Goal: Transaction & Acquisition: Purchase product/service

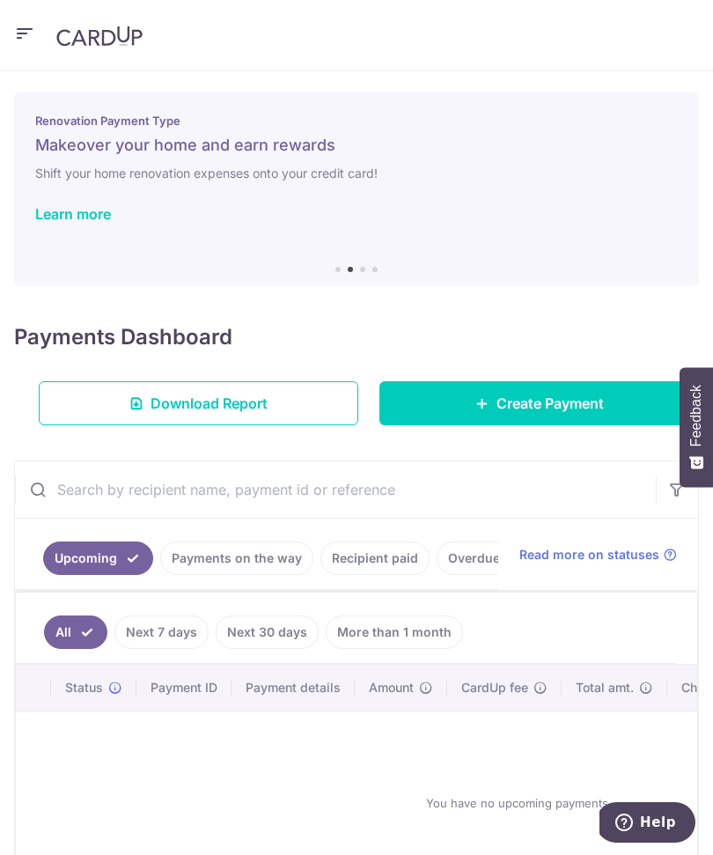
click at [26, 42] on icon "button" at bounding box center [24, 34] width 21 height 22
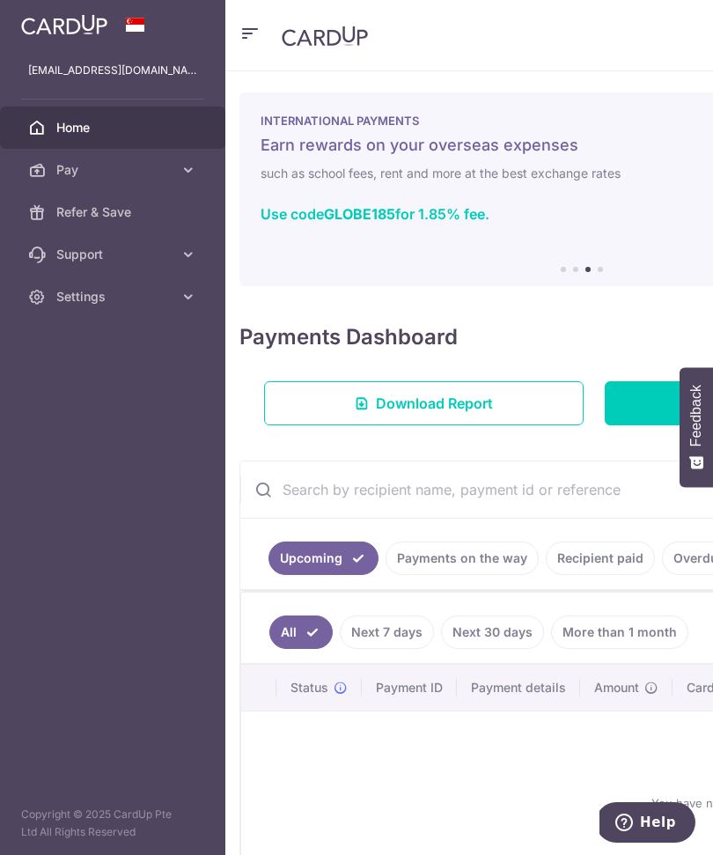
click at [597, 571] on link "Recipient paid" at bounding box center [600, 558] width 109 height 33
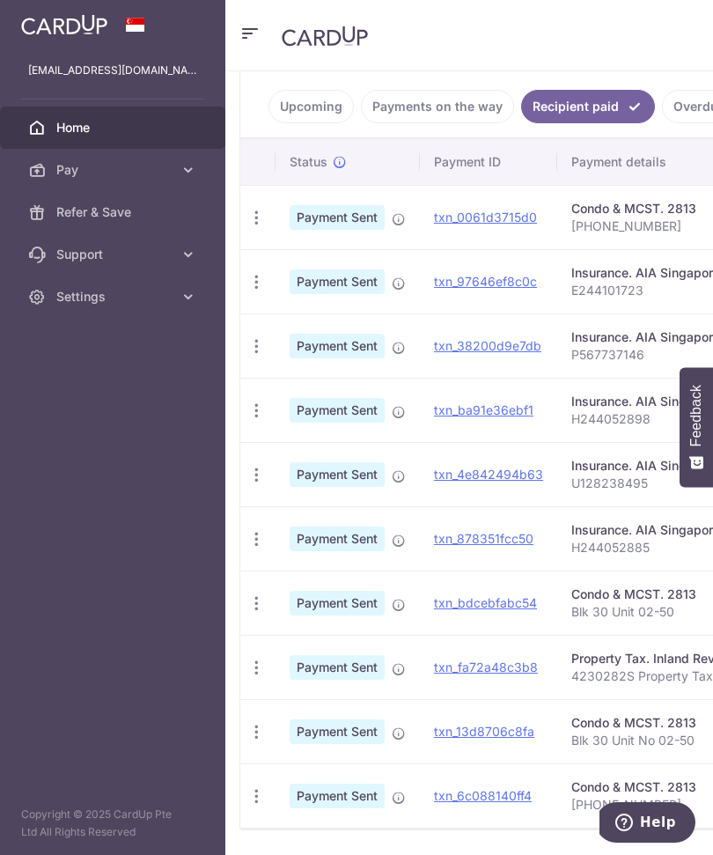
scroll to position [451, 0]
click at [459, 116] on link "Payments on the way" at bounding box center [437, 107] width 153 height 33
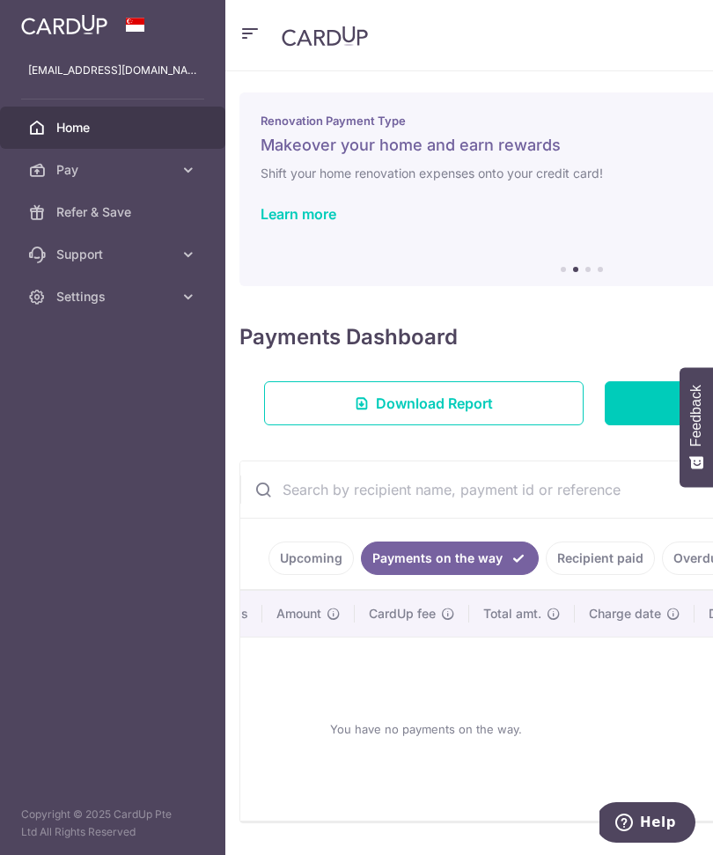
scroll to position [0, 316]
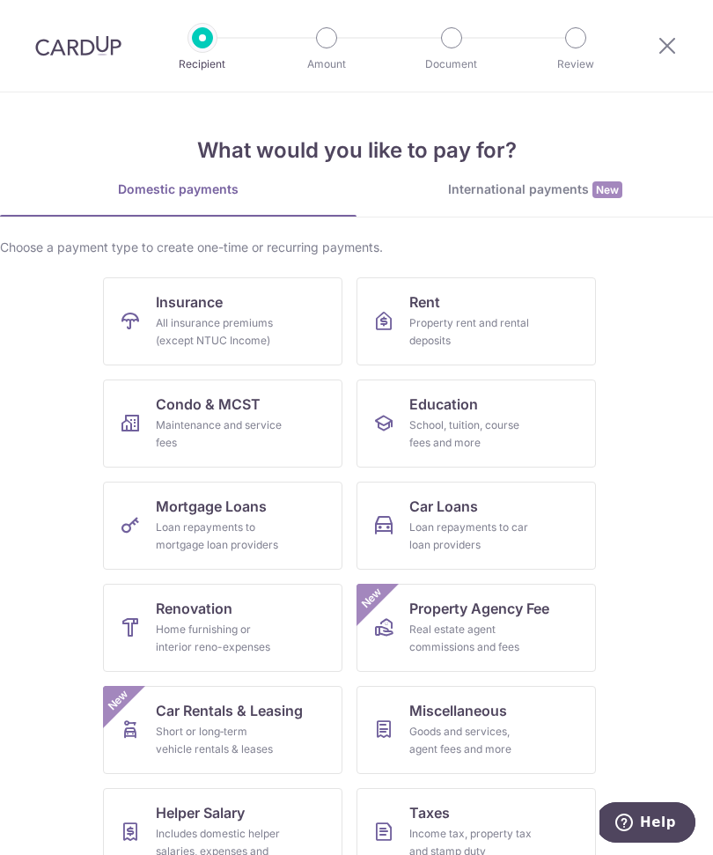
click at [545, 195] on div "International payments New" at bounding box center [535, 190] width 357 height 18
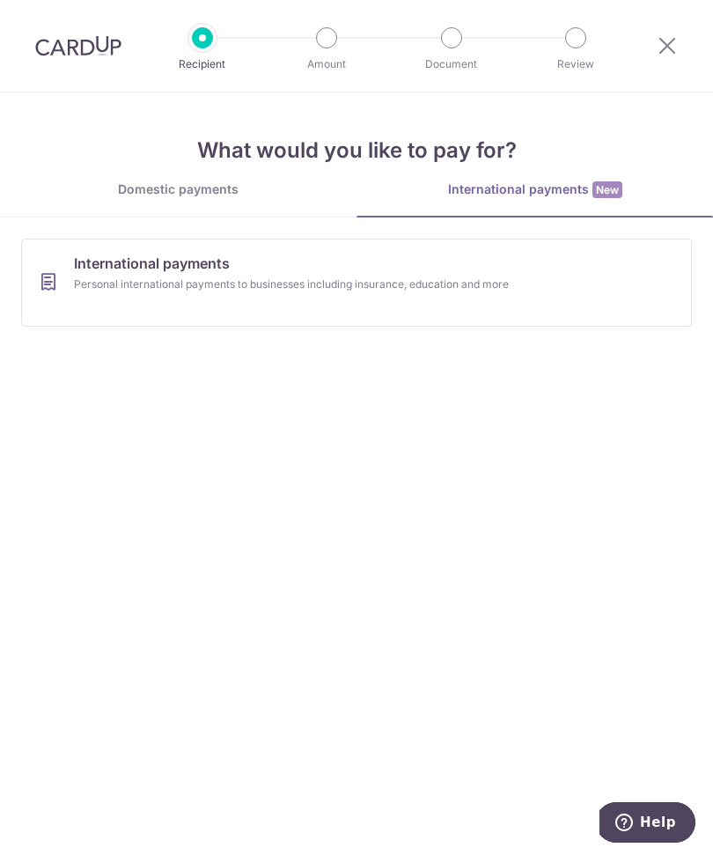
click at [215, 203] on link "Domestic payments" at bounding box center [178, 198] width 357 height 35
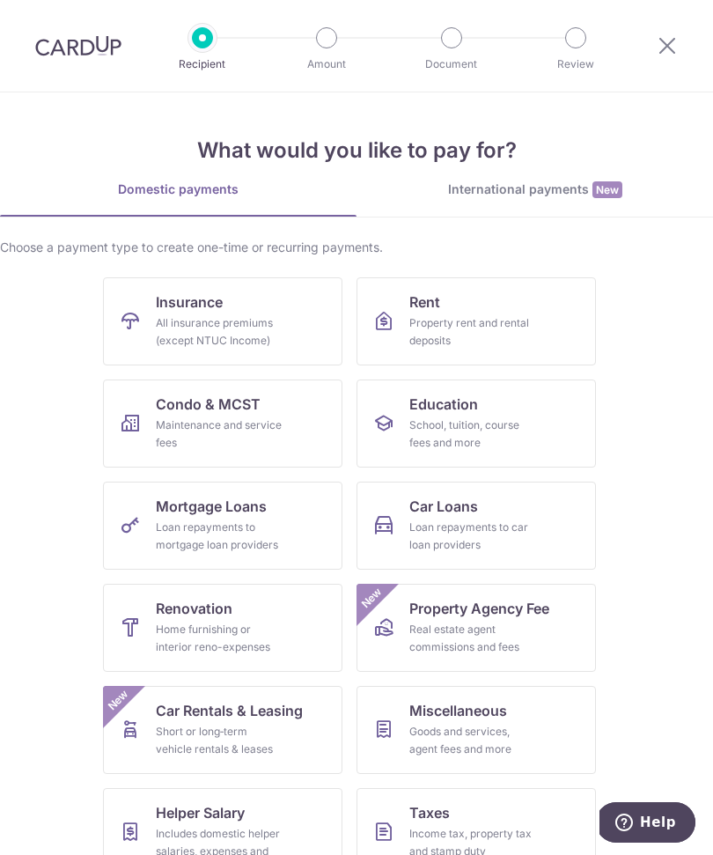
click at [549, 188] on div "International payments New" at bounding box center [535, 190] width 357 height 18
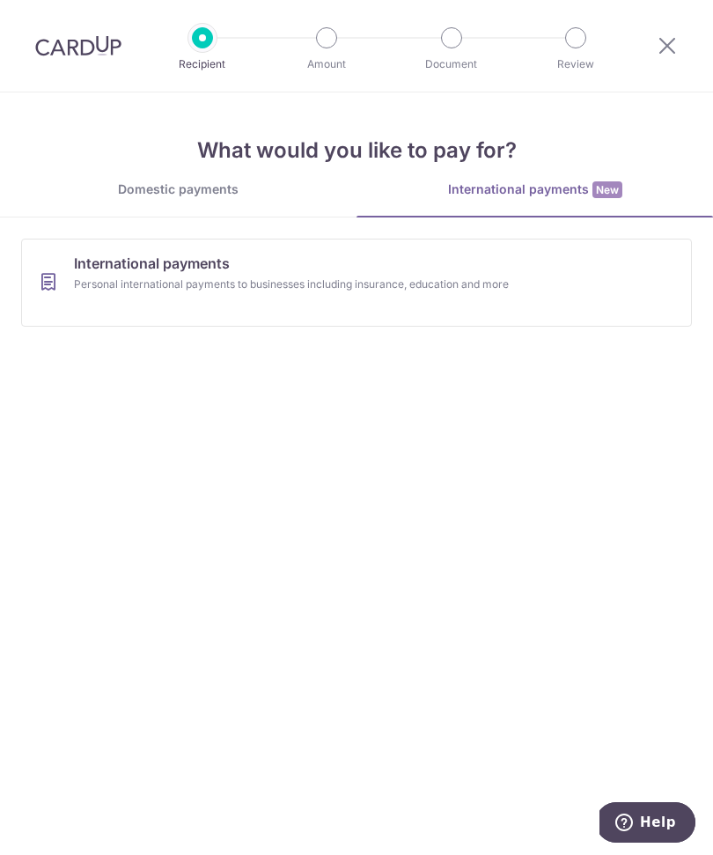
click at [215, 188] on div "Domestic payments" at bounding box center [178, 190] width 357 height 18
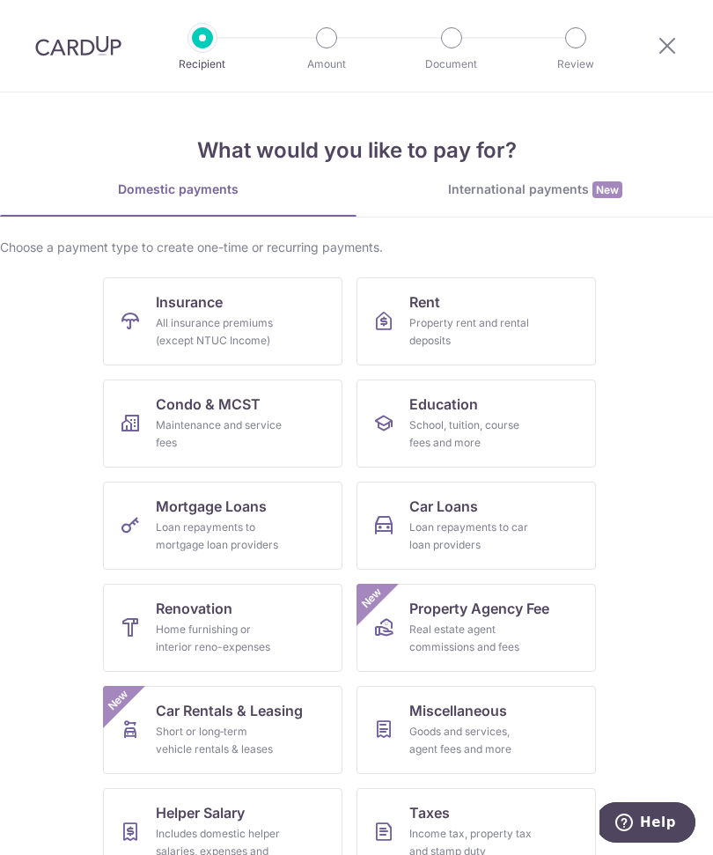
click at [542, 194] on div "International payments New" at bounding box center [535, 190] width 357 height 18
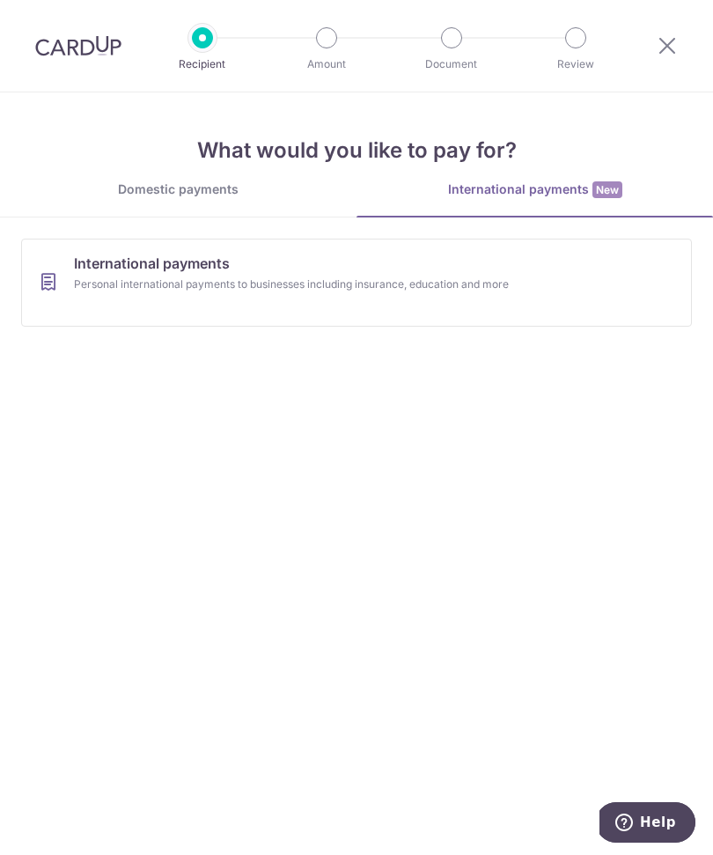
click at [655, 284] on link "International payments Personal international payments to businesses including …" at bounding box center [356, 283] width 671 height 88
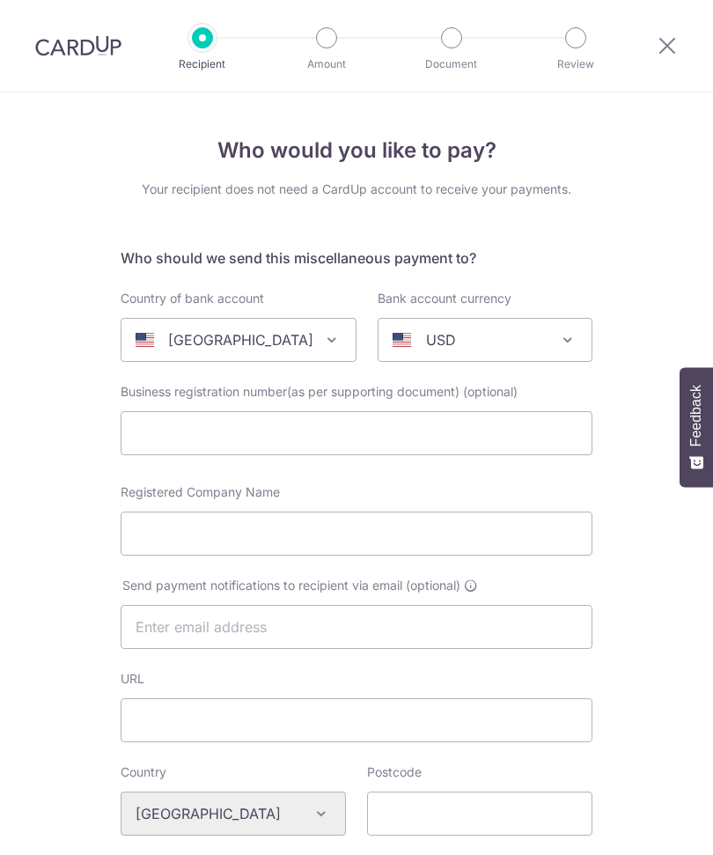
select select
click at [321, 335] on span at bounding box center [331, 339] width 21 height 21
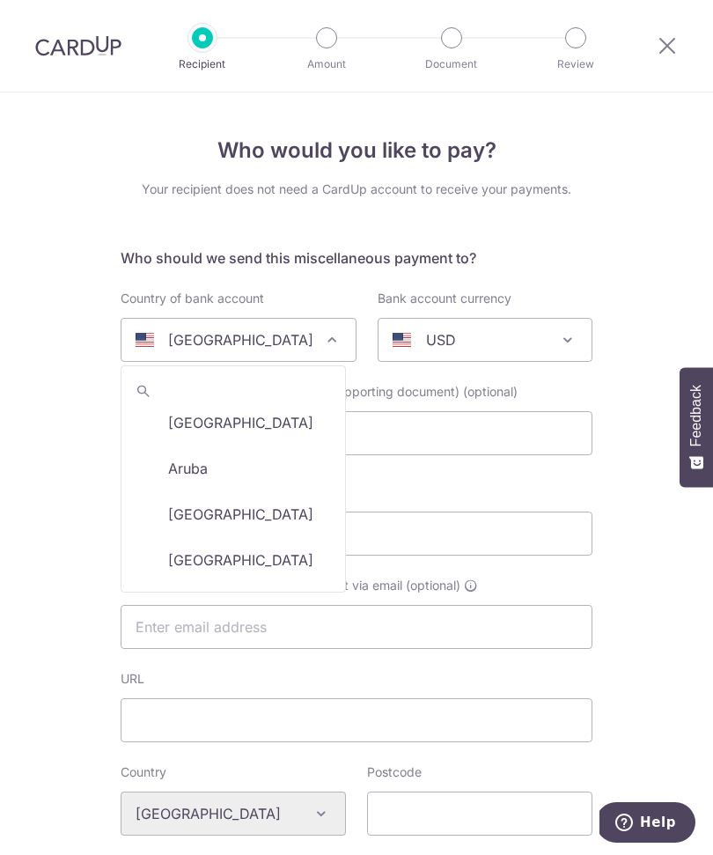
scroll to position [236, 0]
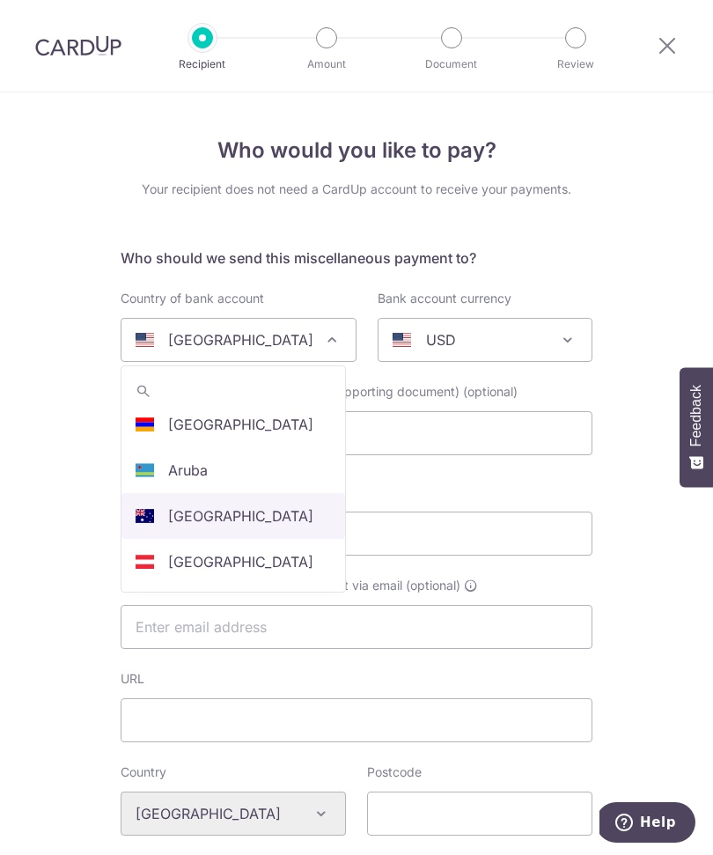
select select "13"
select select "Australia"
select select
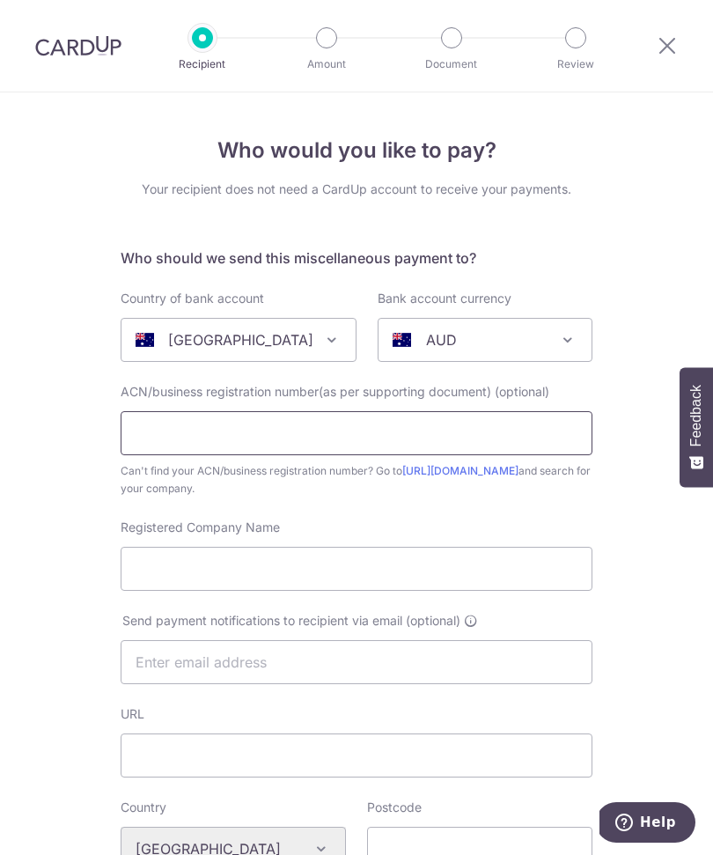
click at [486, 429] on input "text" at bounding box center [357, 433] width 472 height 44
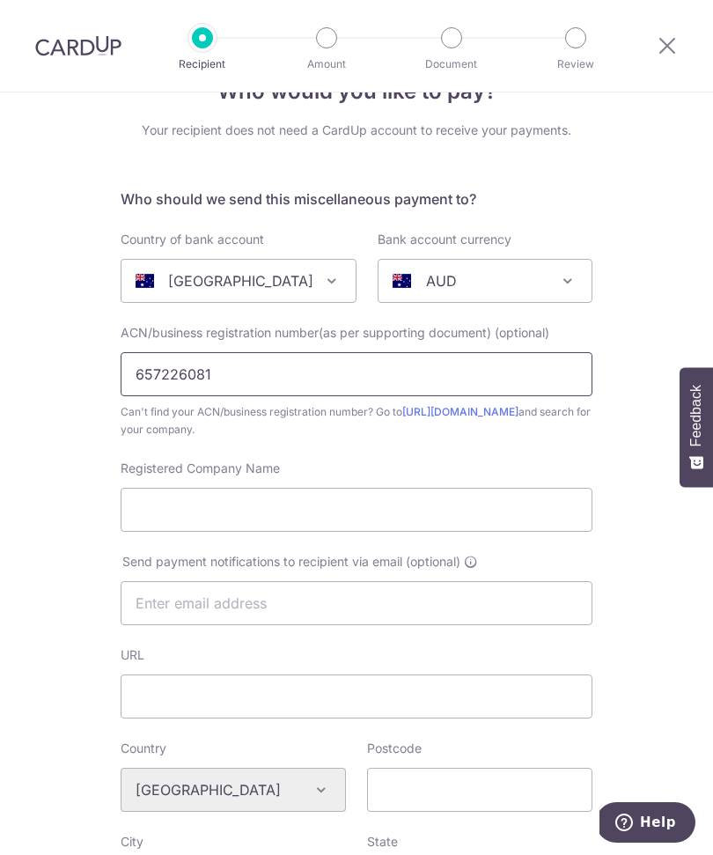
scroll to position [63, 0]
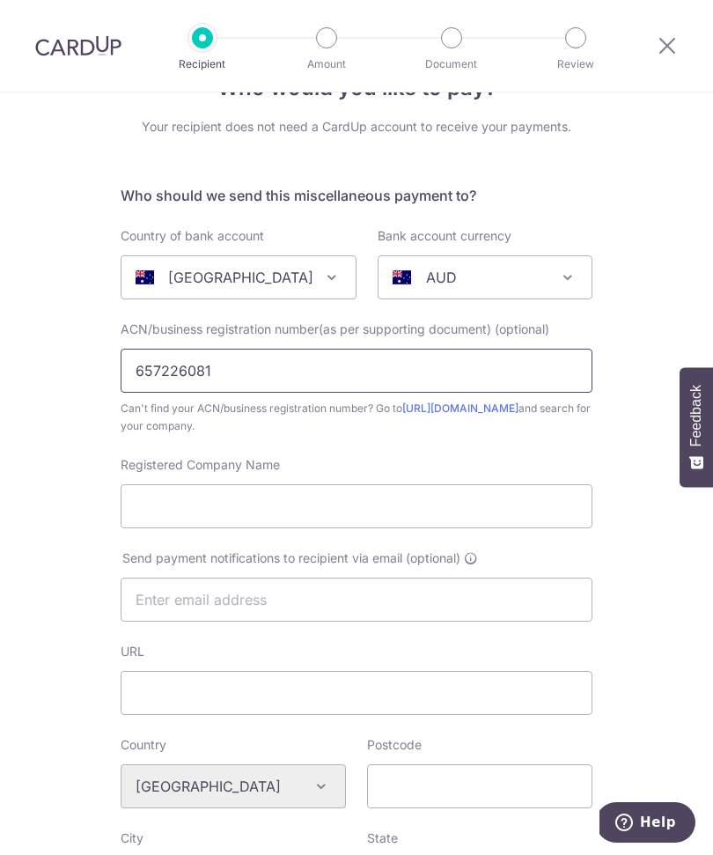
type input "657226081"
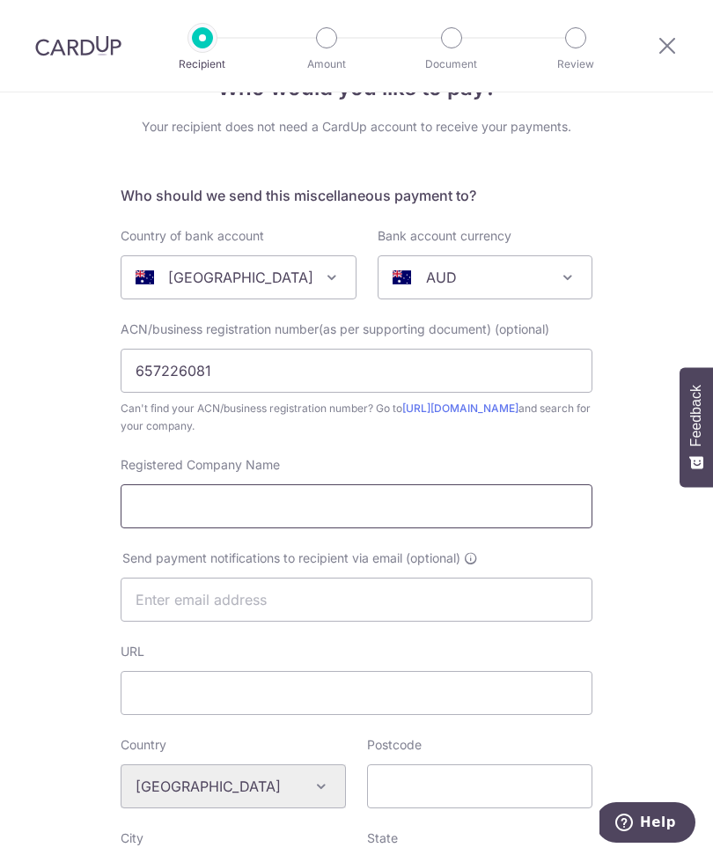
click at [534, 521] on input "Registered Company Name" at bounding box center [357, 506] width 472 height 44
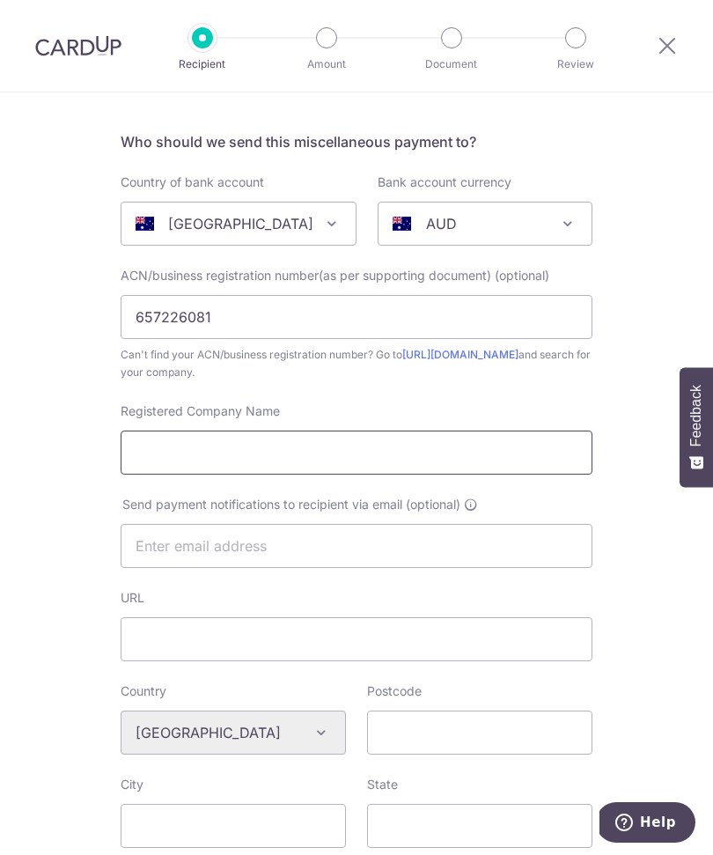
scroll to position [162, 0]
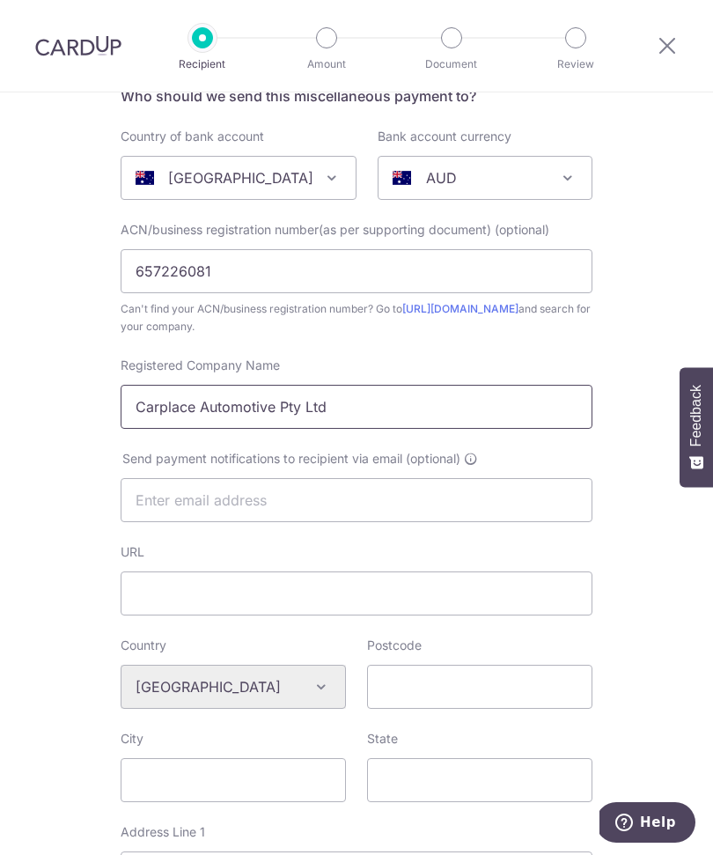
type input "Carplace Automotive Pty Ltd"
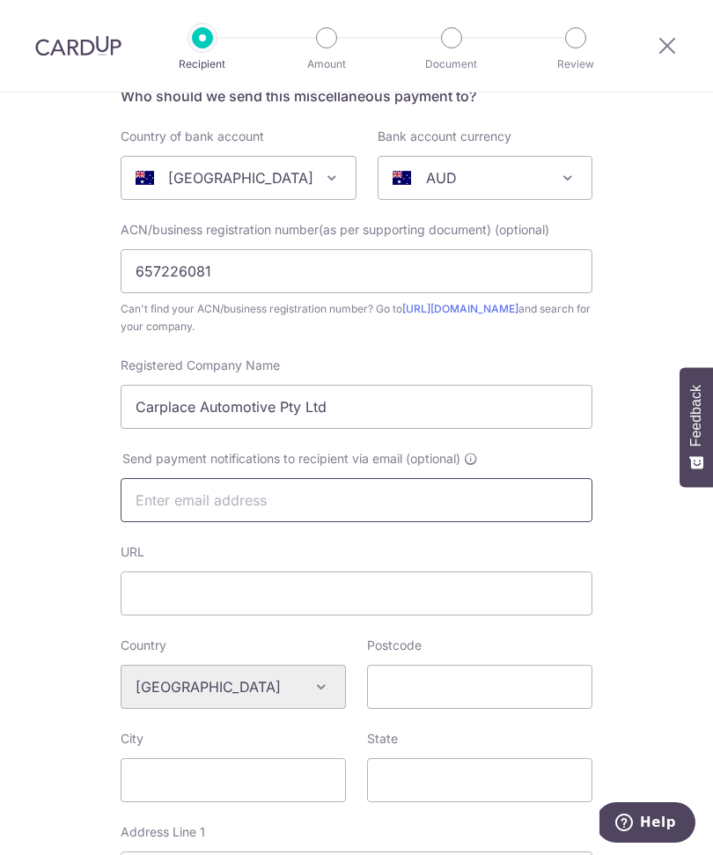
click at [462, 513] on input "text" at bounding box center [357, 500] width 472 height 44
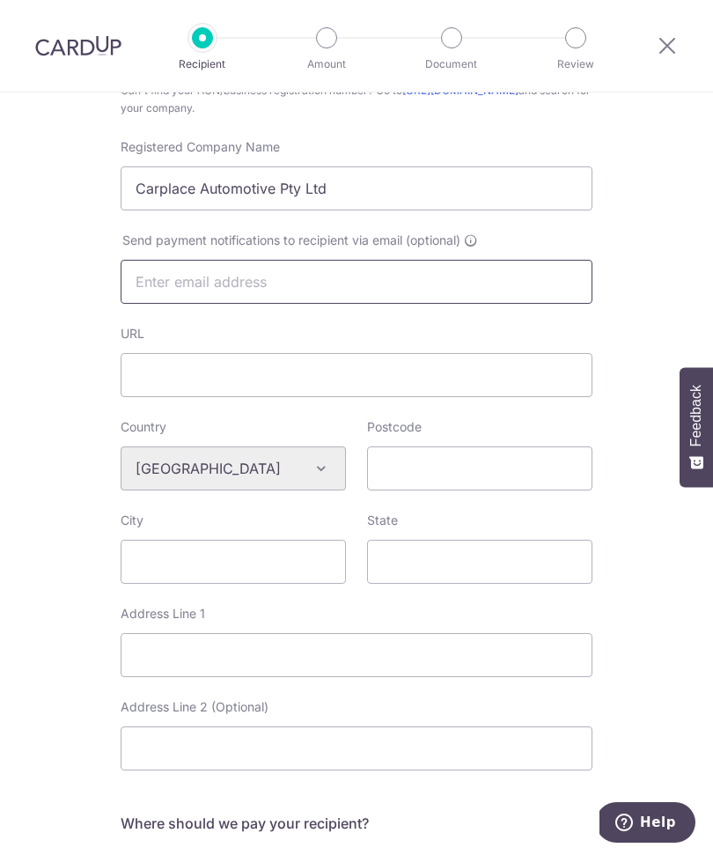
scroll to position [381, 0]
click at [494, 381] on input "URL" at bounding box center [357, 374] width 472 height 44
type input "Www.carplace.com.au"
click at [563, 473] on input "Postcode" at bounding box center [479, 468] width 225 height 44
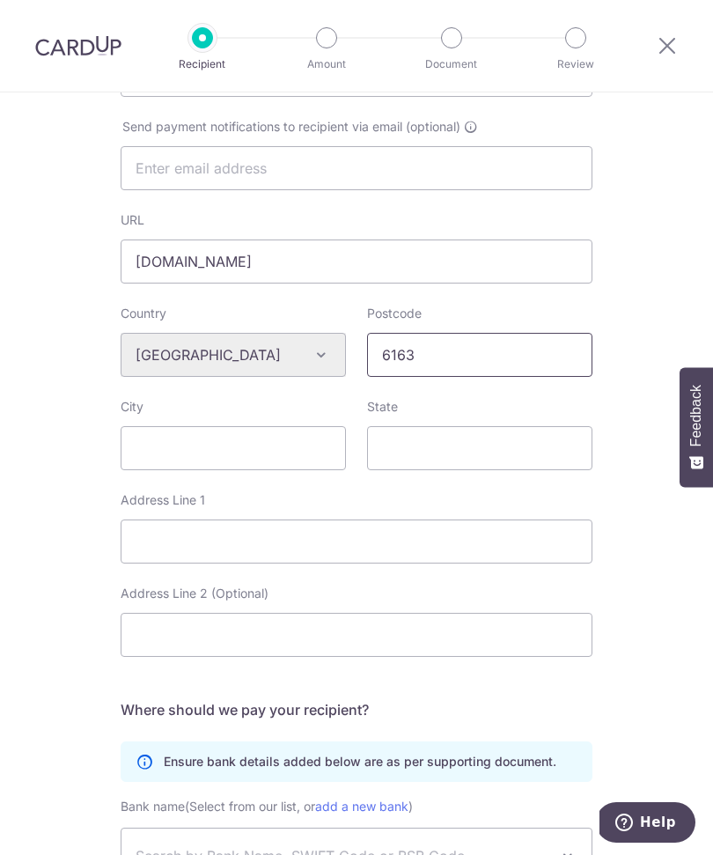
scroll to position [510, 0]
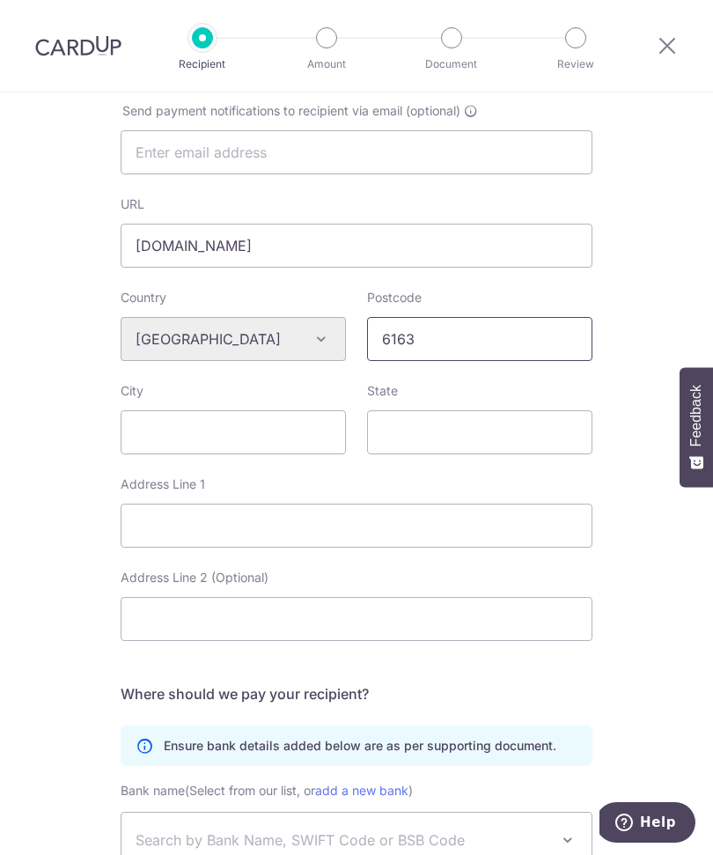
type input "6163"
click at [298, 437] on input "City" at bounding box center [233, 432] width 225 height 44
type input "V"
type input "Bibralake"
click at [522, 433] on input "State" at bounding box center [479, 432] width 225 height 44
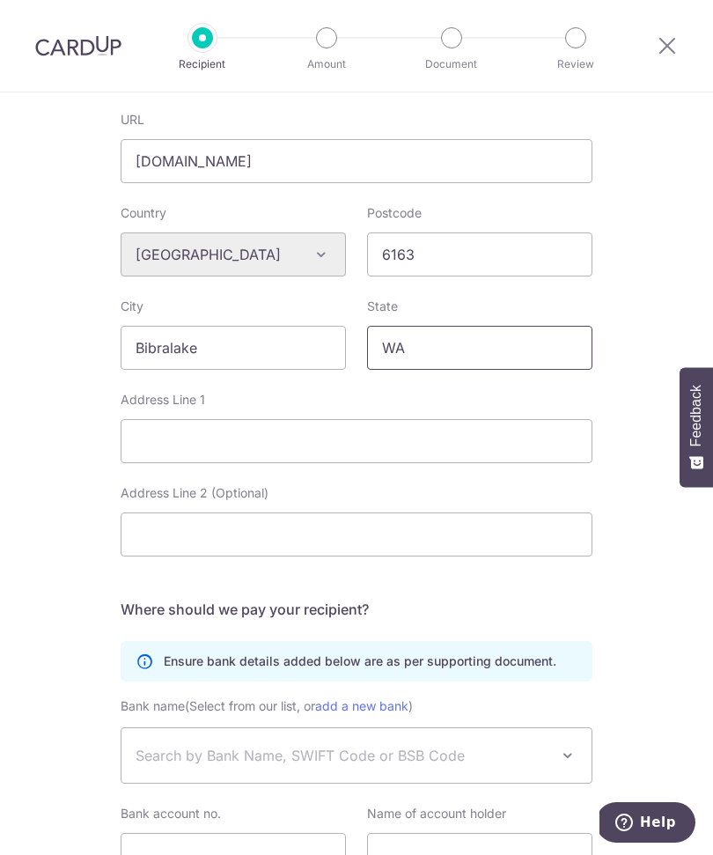
scroll to position [596, 0]
type input "WA"
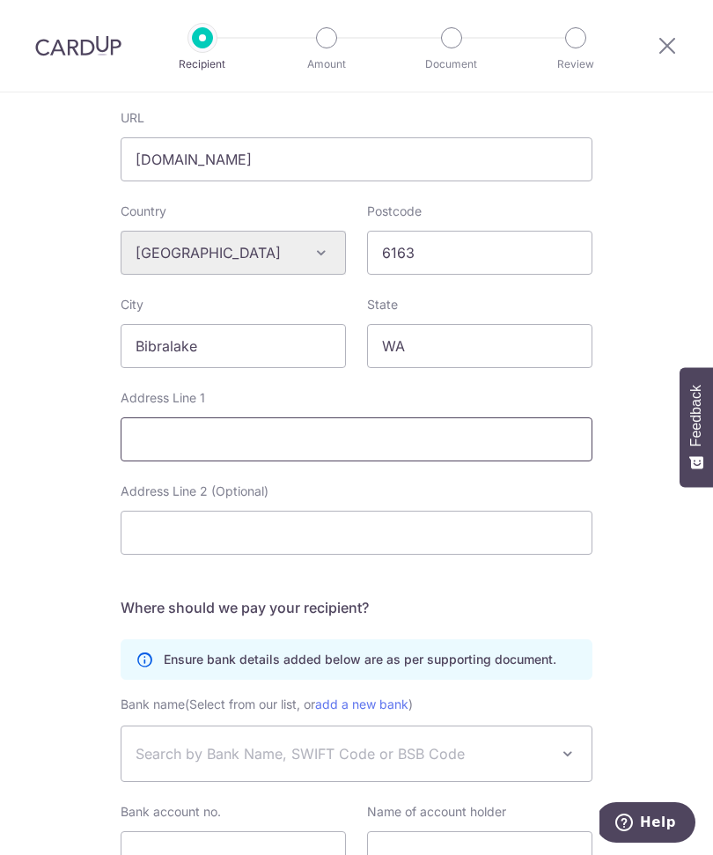
click at [488, 447] on input "Address Line 1" at bounding box center [357, 439] width 472 height 44
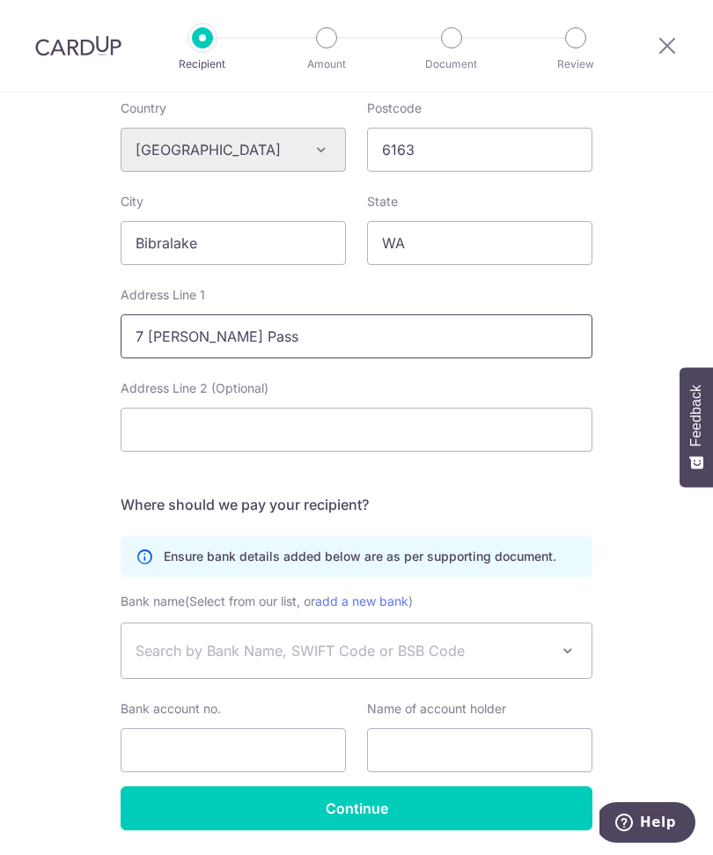
scroll to position [698, 0]
type input "7 Sobek Pass"
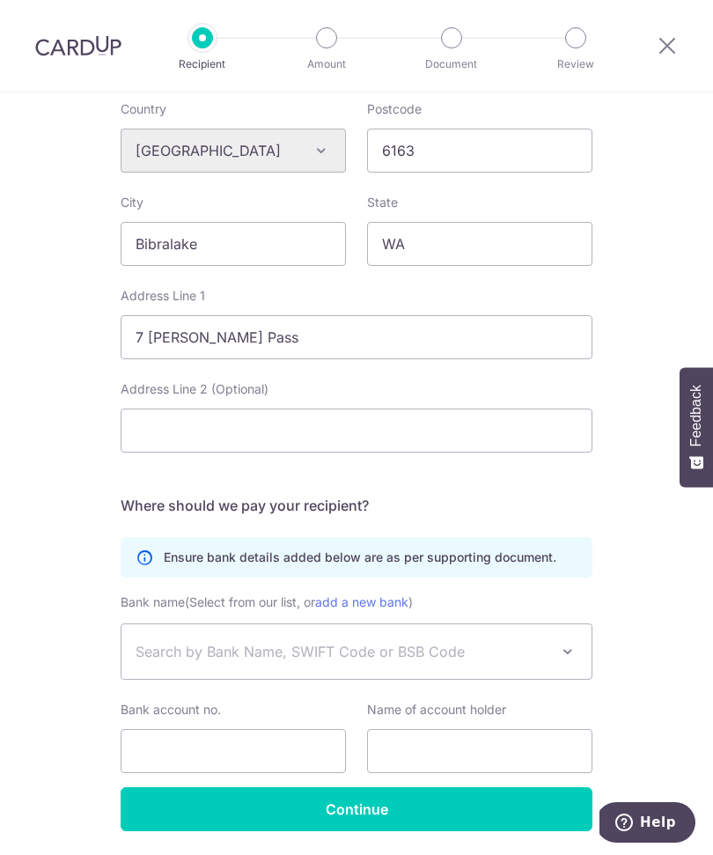
click at [566, 653] on span at bounding box center [567, 651] width 21 height 21
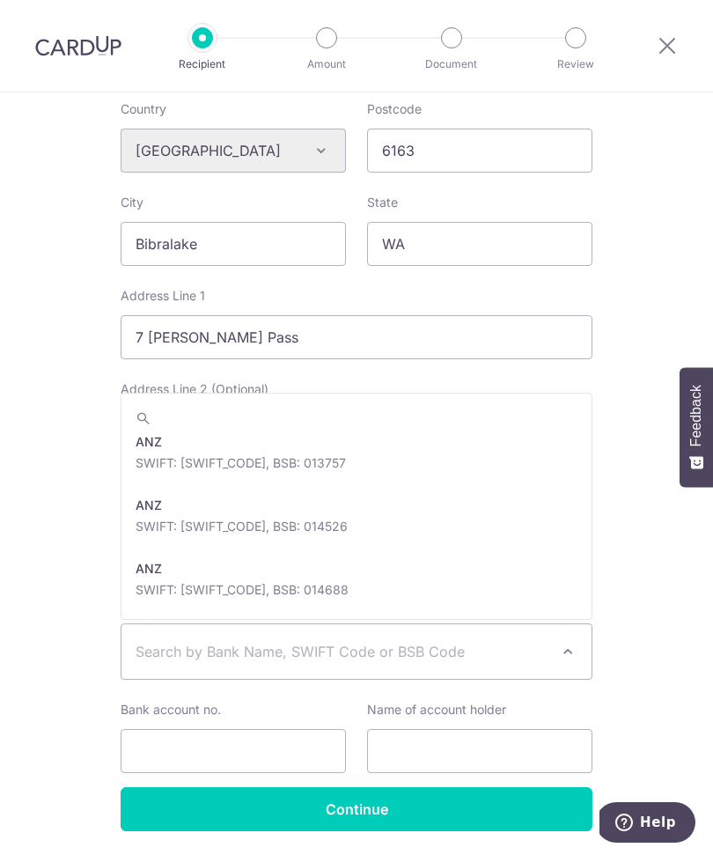
scroll to position [352, 0]
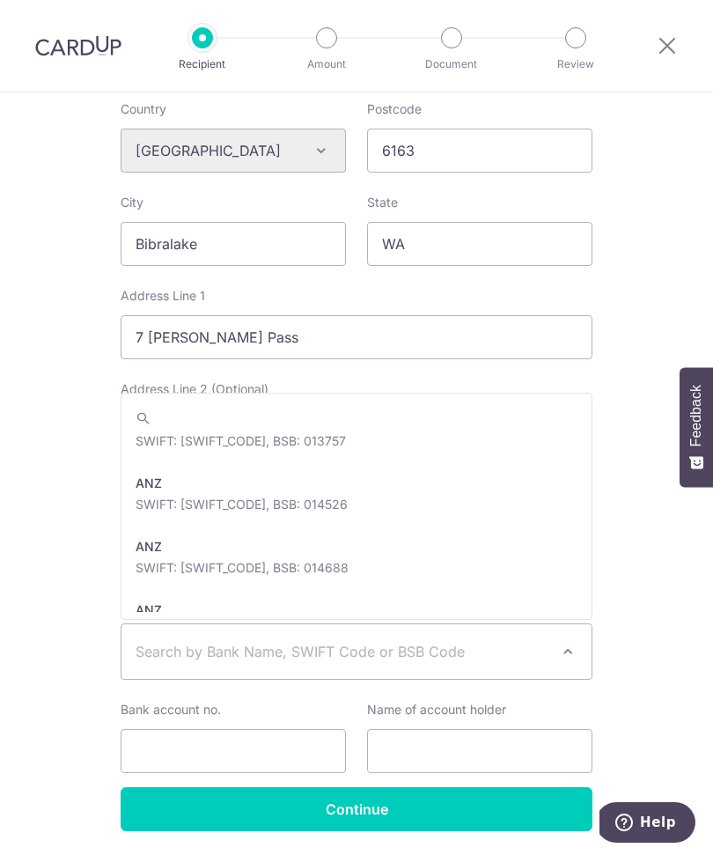
click at [391, 425] on input "search" at bounding box center [357, 418] width 470 height 35
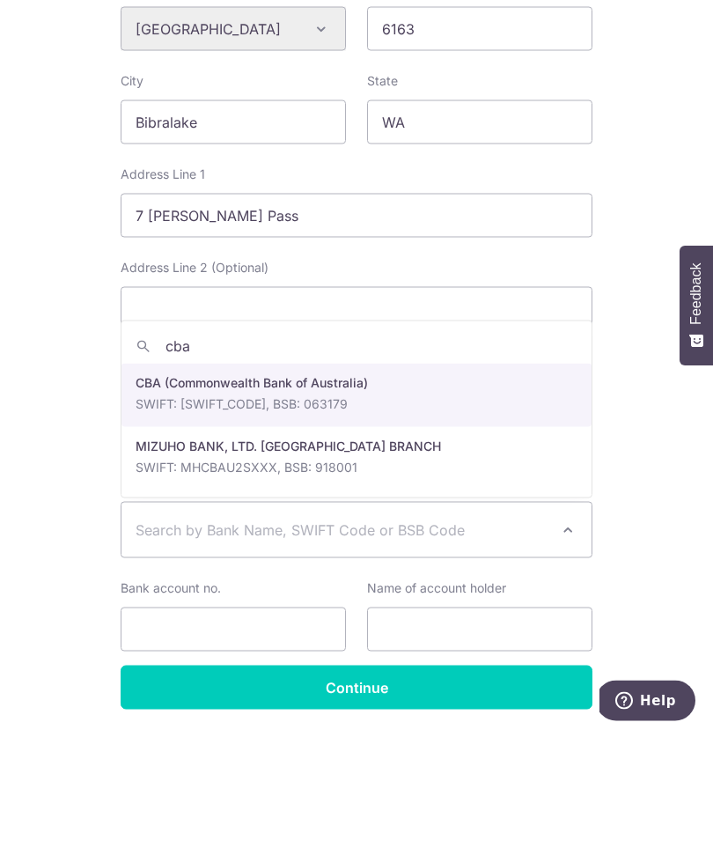
scroll to position [59, 0]
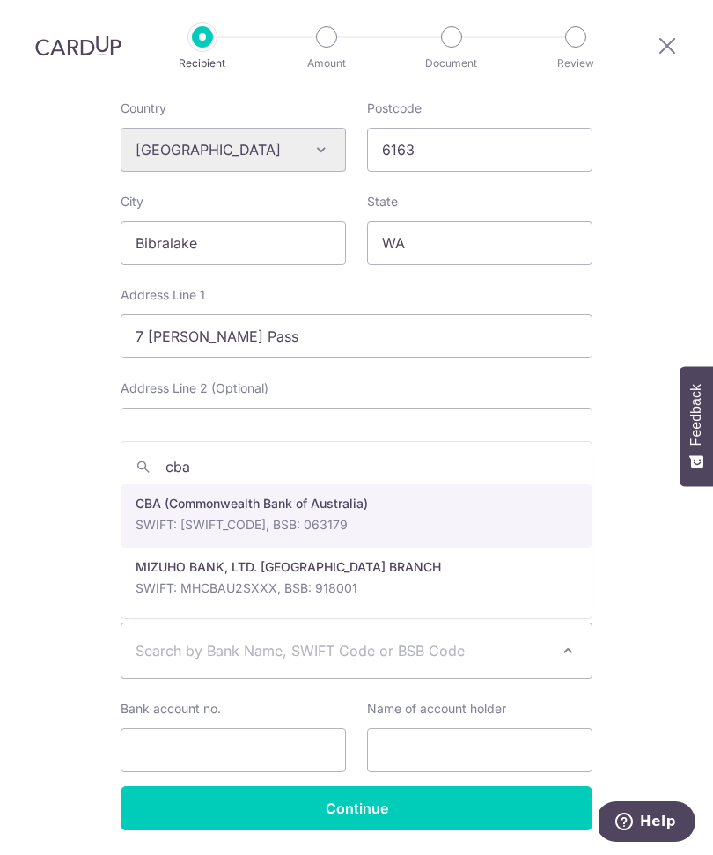
click at [406, 450] on input "cba" at bounding box center [357, 467] width 470 height 35
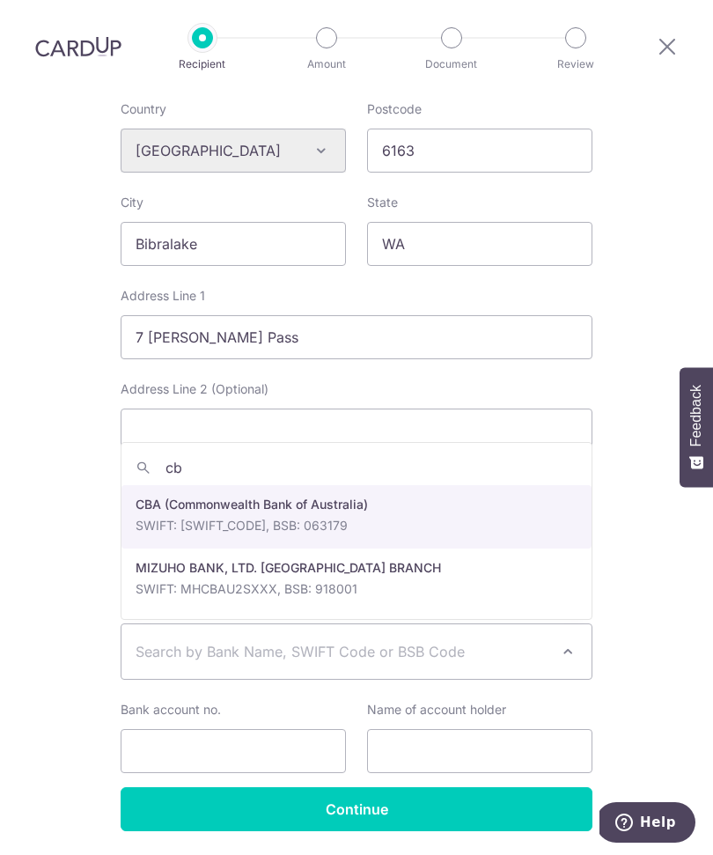
type input "c"
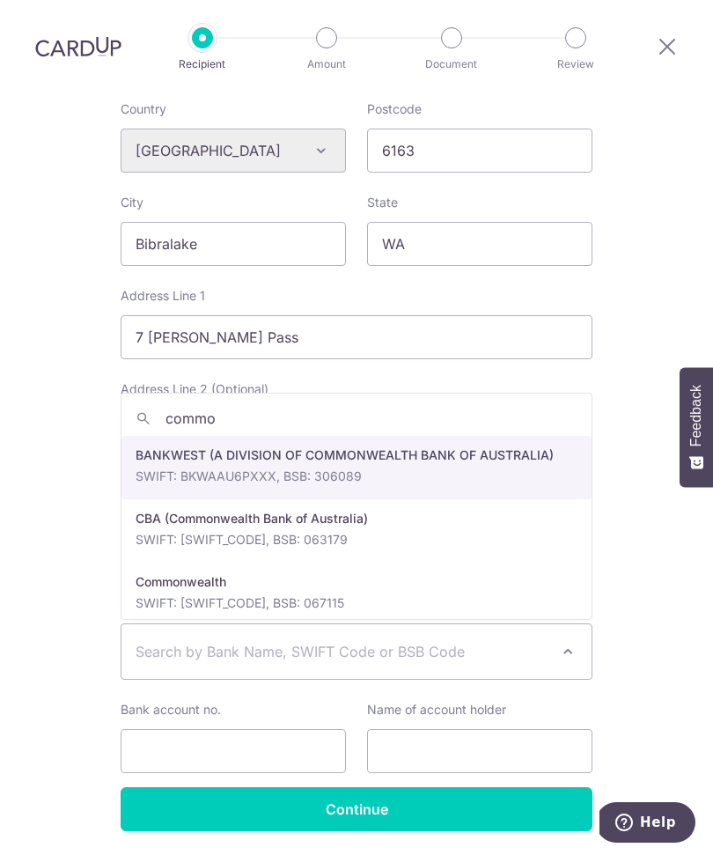
type input "common"
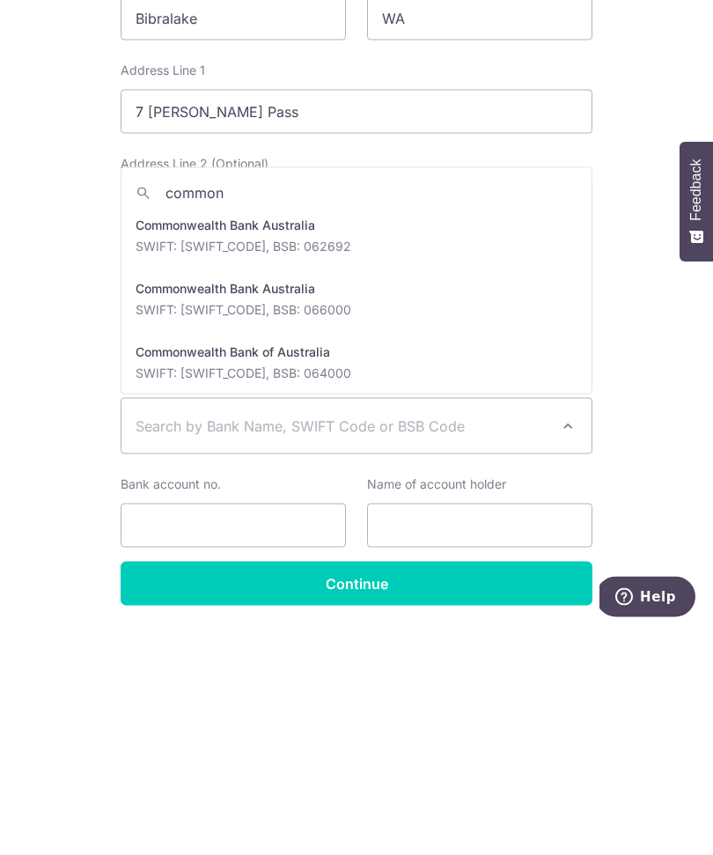
scroll to position [1210, 0]
select select "23720"
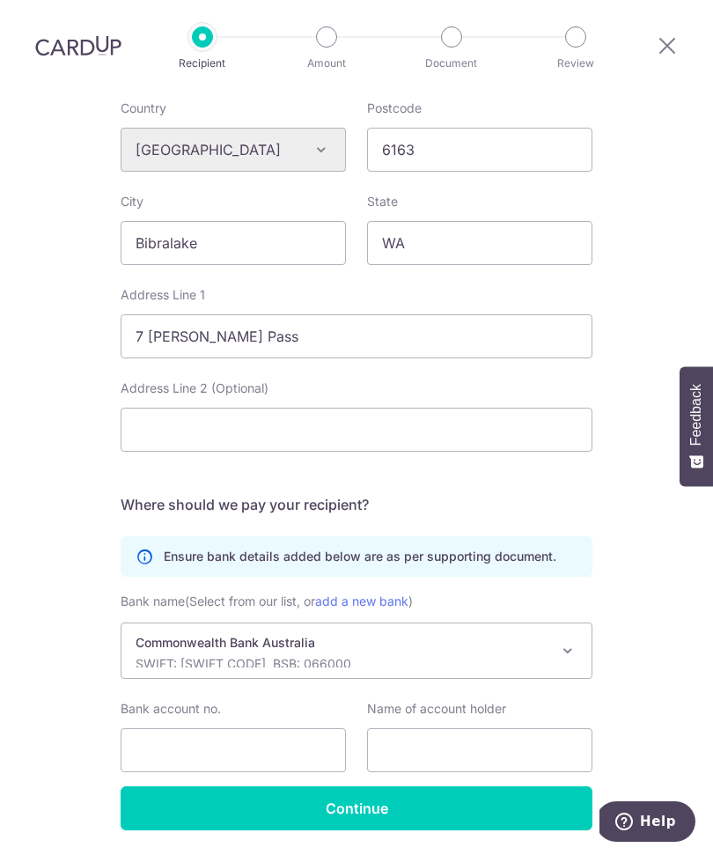
scroll to position [698, 0]
click at [279, 729] on input "Bank account no." at bounding box center [233, 751] width 225 height 44
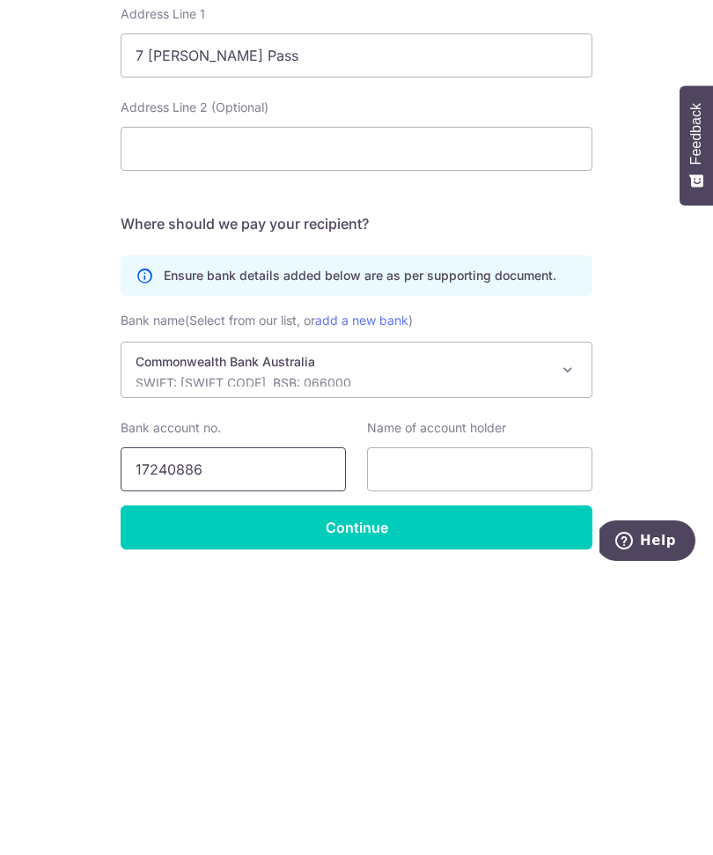
type input "17240886"
click at [513, 729] on input "text" at bounding box center [479, 751] width 225 height 44
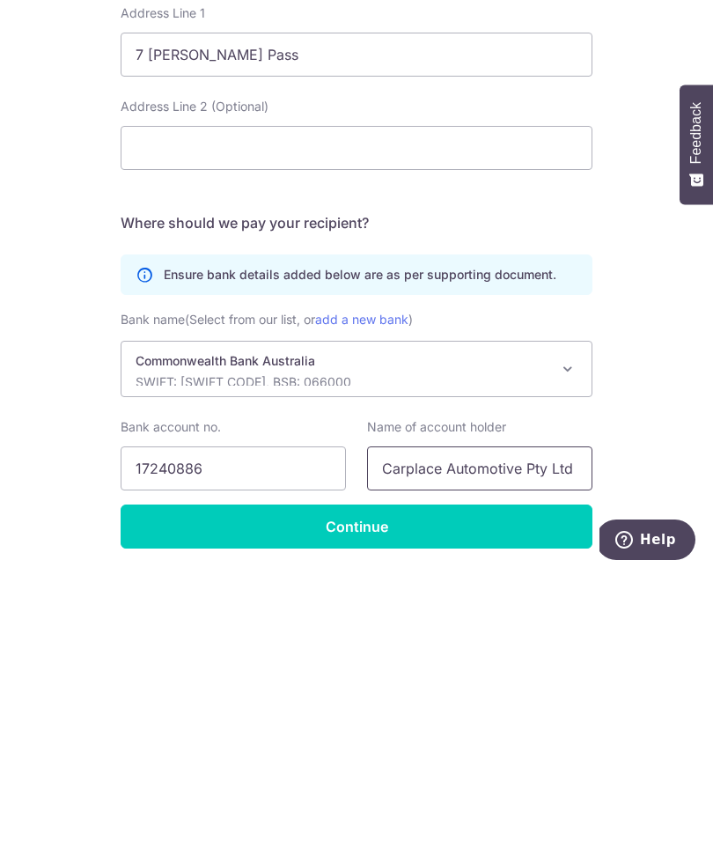
type input "Carplace Automotive Pty Ltd"
click at [434, 787] on input "Continue" at bounding box center [357, 809] width 472 height 44
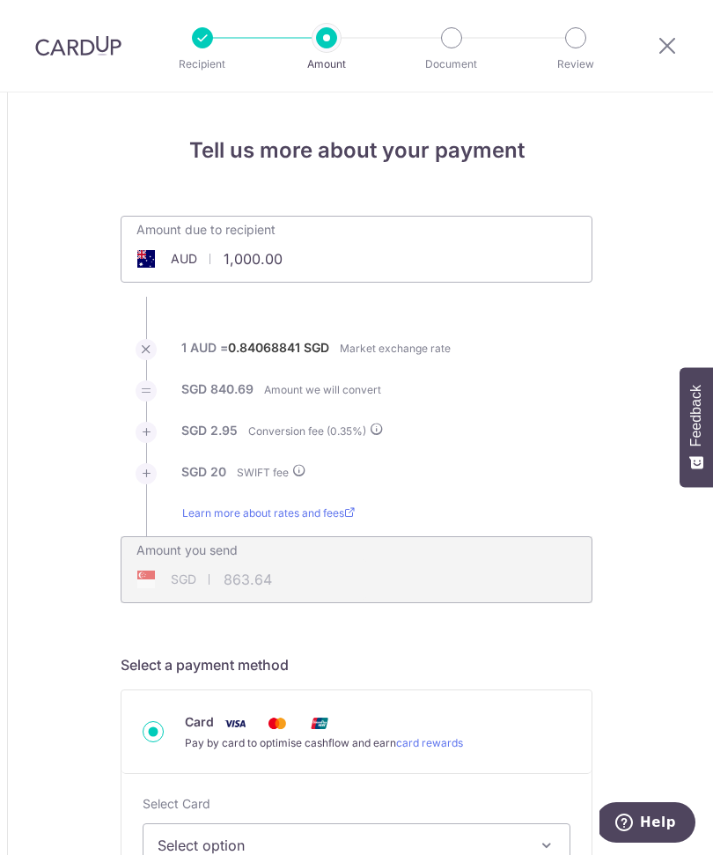
click at [319, 269] on input "1,000.00" at bounding box center [258, 259] width 272 height 41
type input "1"
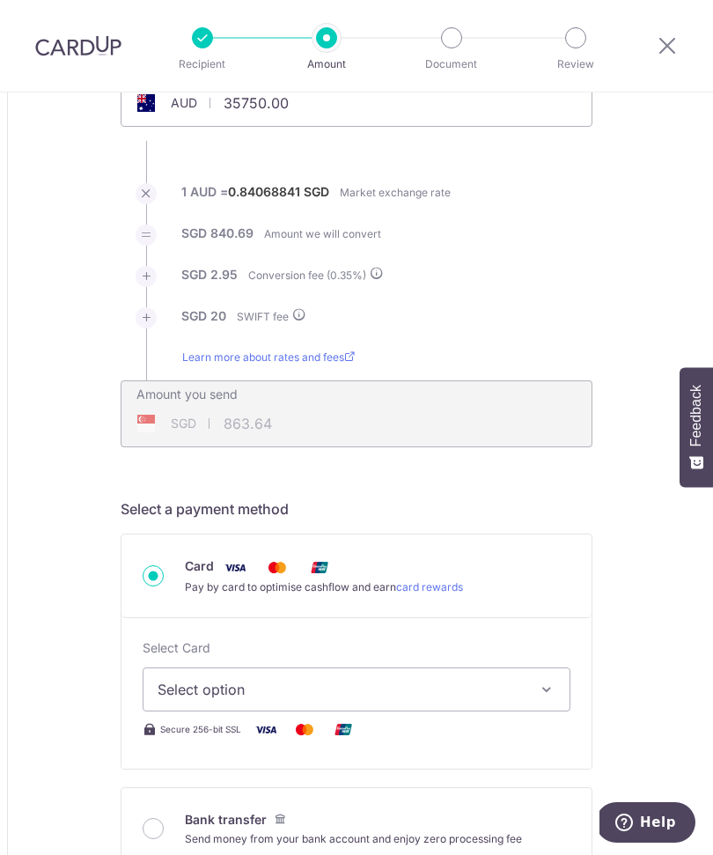
scroll to position [155, 0]
click at [426, 527] on div "Recipient added successfully! Select a payment method Card Pay by card to optim…" at bounding box center [357, 694] width 472 height 390
type input "35,750.00"
type input "30,186.24"
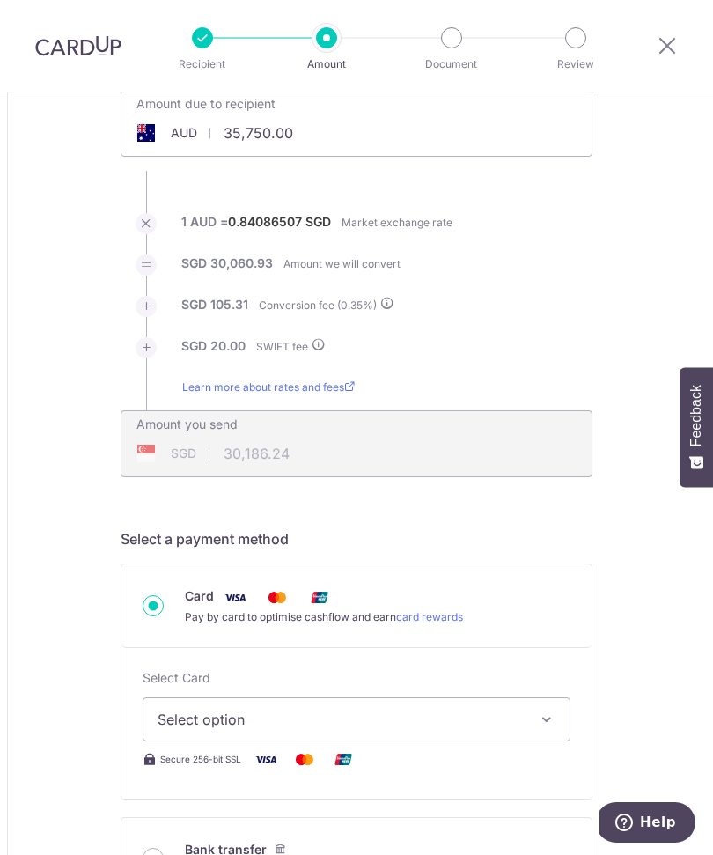
scroll to position [115, 0]
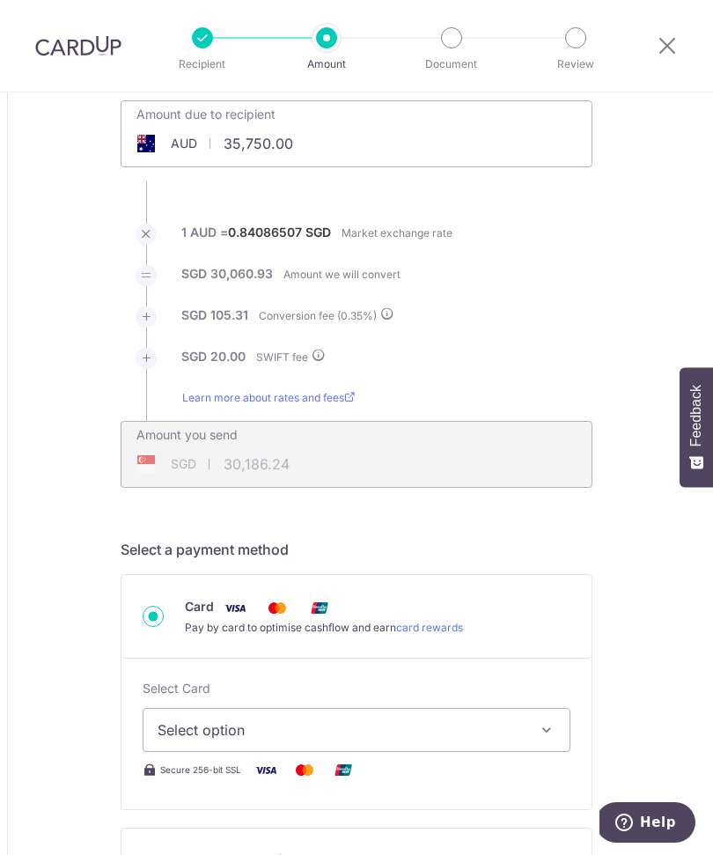
click at [339, 151] on input "35,750.00" at bounding box center [258, 143] width 272 height 41
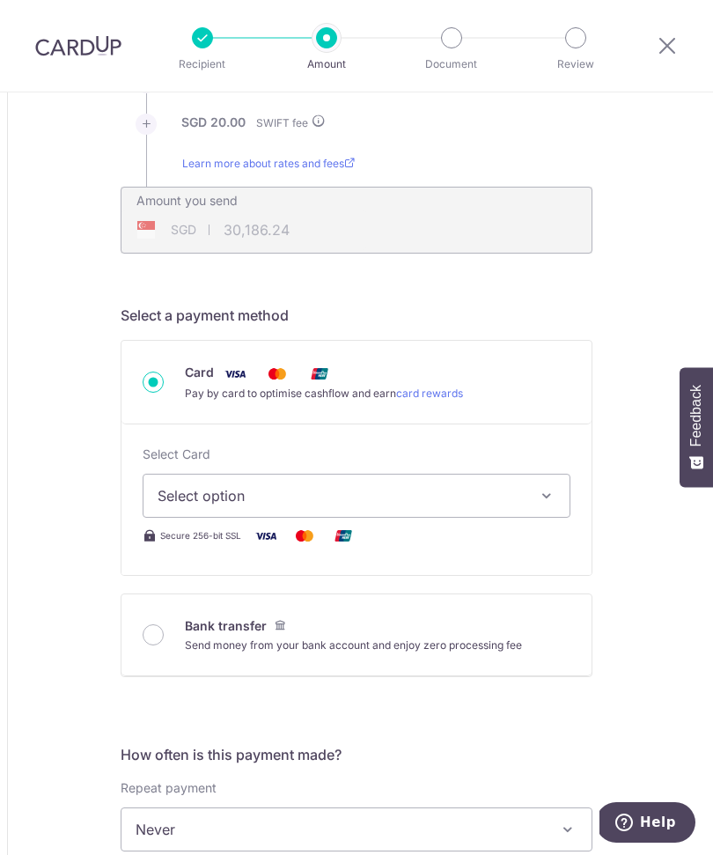
scroll to position [345, 0]
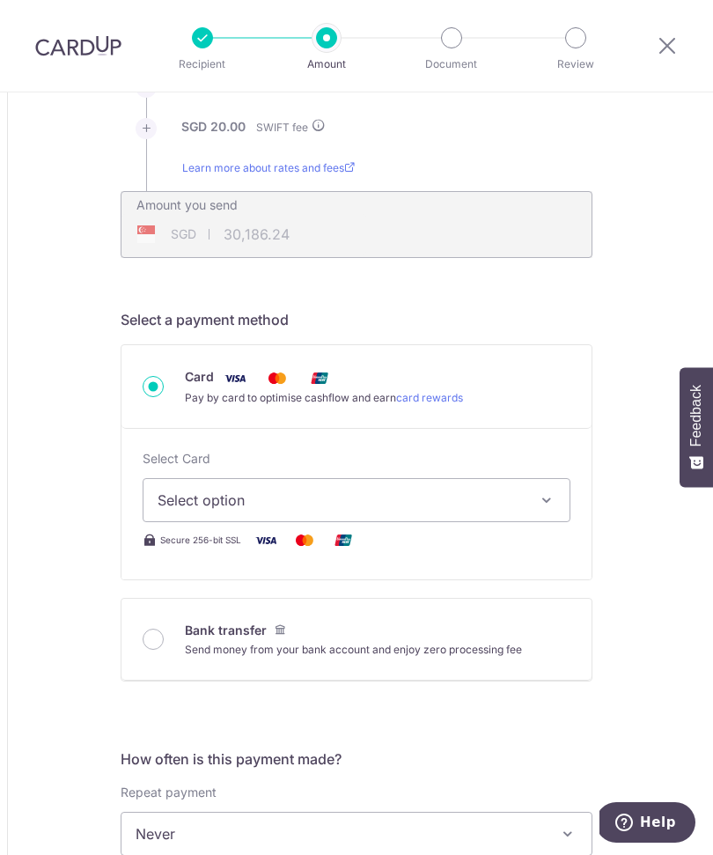
click at [523, 511] on button "Select option" at bounding box center [357, 500] width 428 height 44
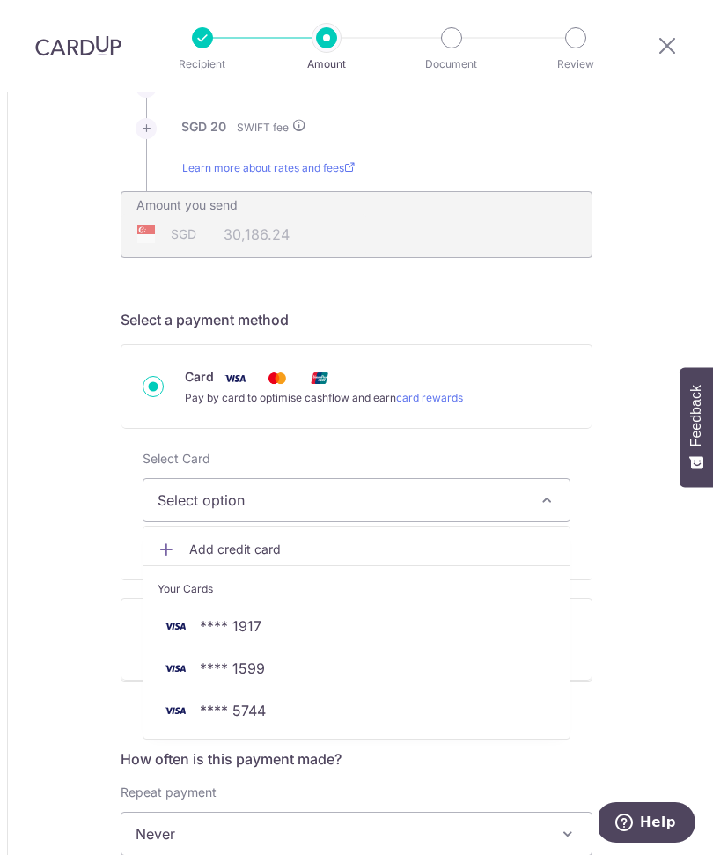
type input "35,250.00"
click at [542, 508] on div at bounding box center [356, 427] width 713 height 855
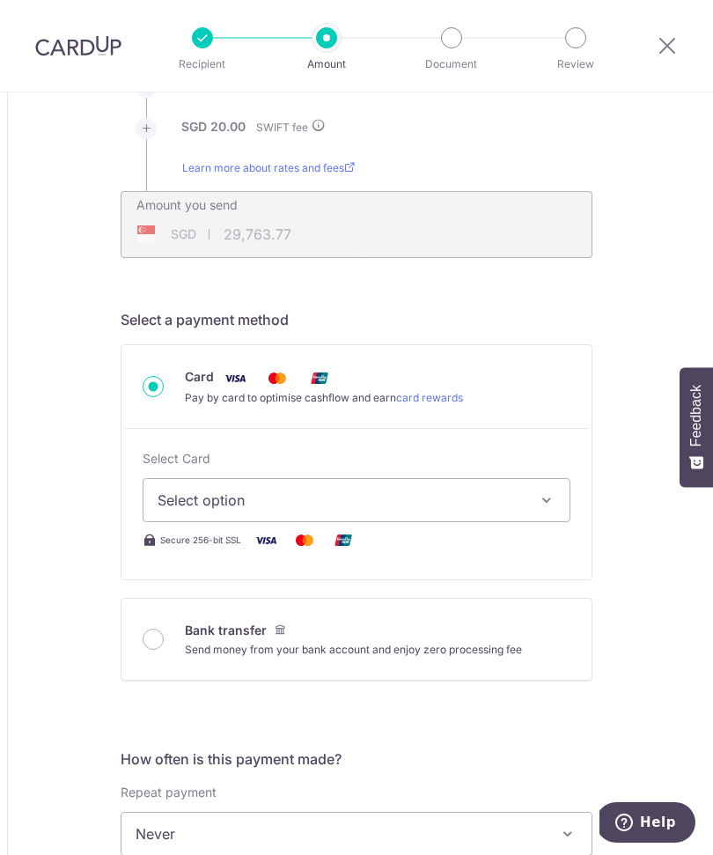
click at [553, 501] on icon "button" at bounding box center [547, 500] width 18 height 18
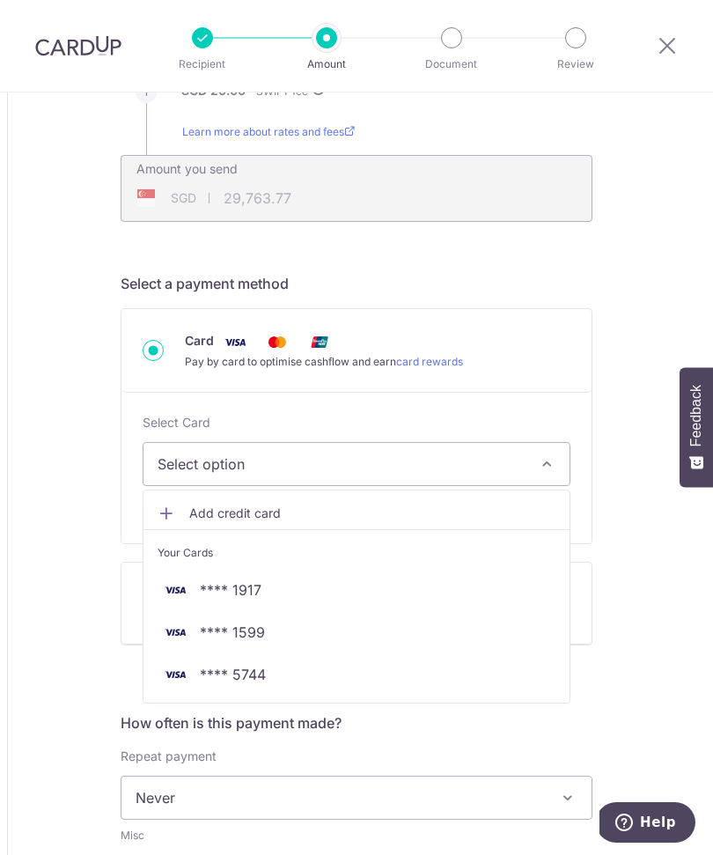
scroll to position [409, 0]
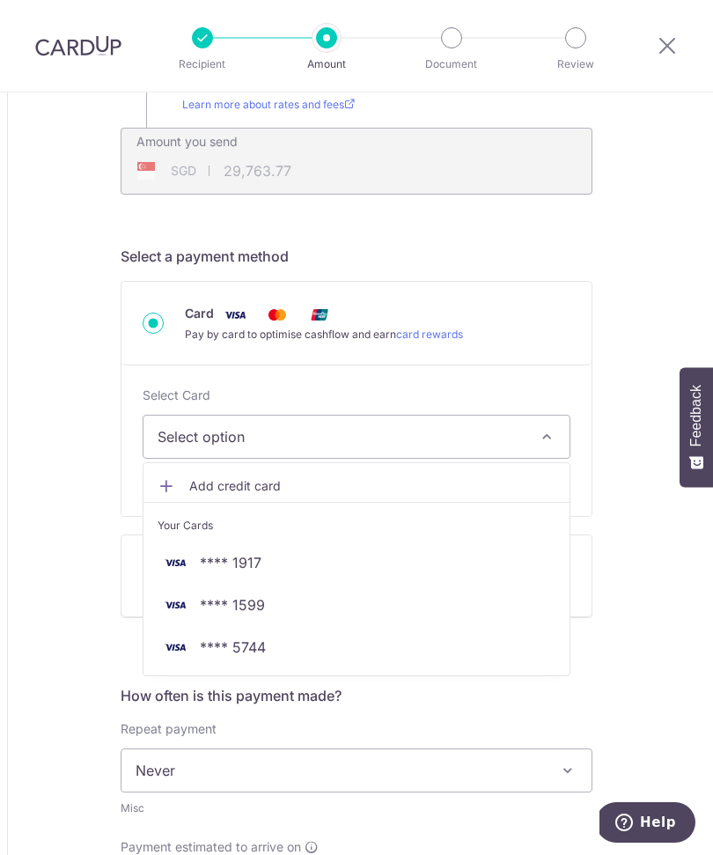
type input "29,769.10"
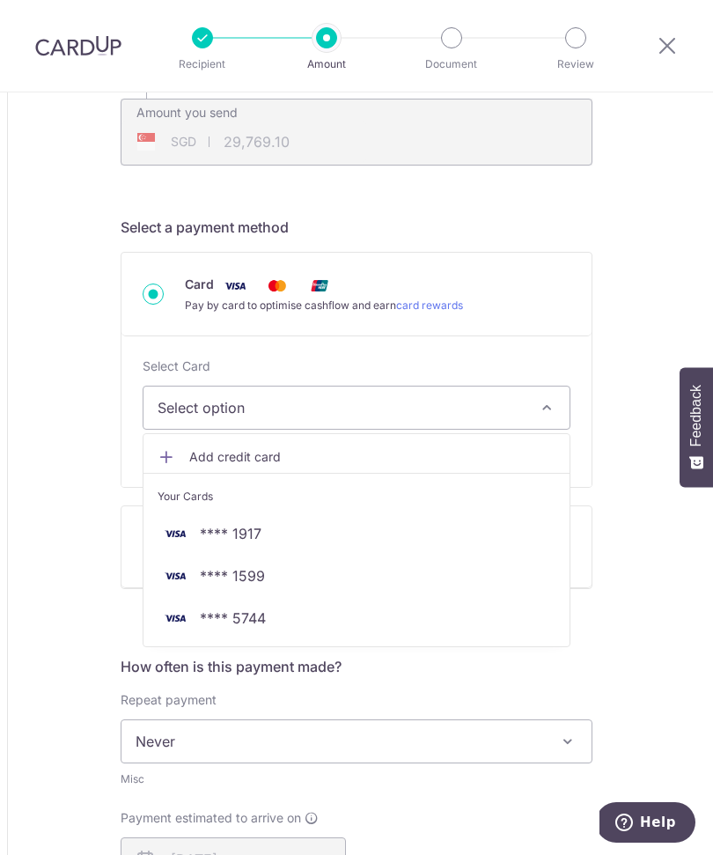
scroll to position [462, 0]
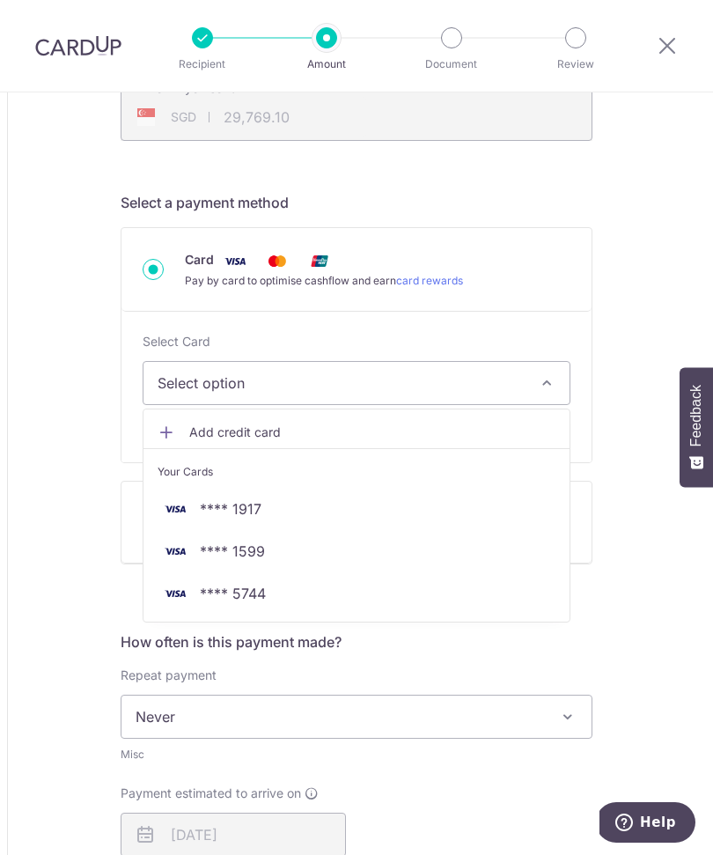
click at [247, 433] on span "Add credit card" at bounding box center [372, 433] width 366 height 18
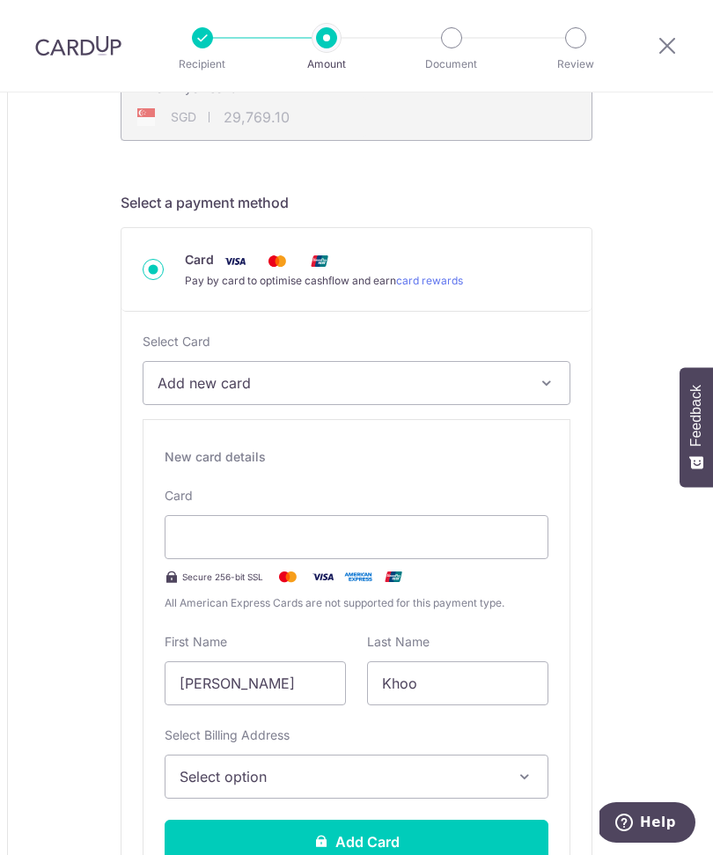
click at [537, 378] on button "Add new card" at bounding box center [357, 383] width 428 height 44
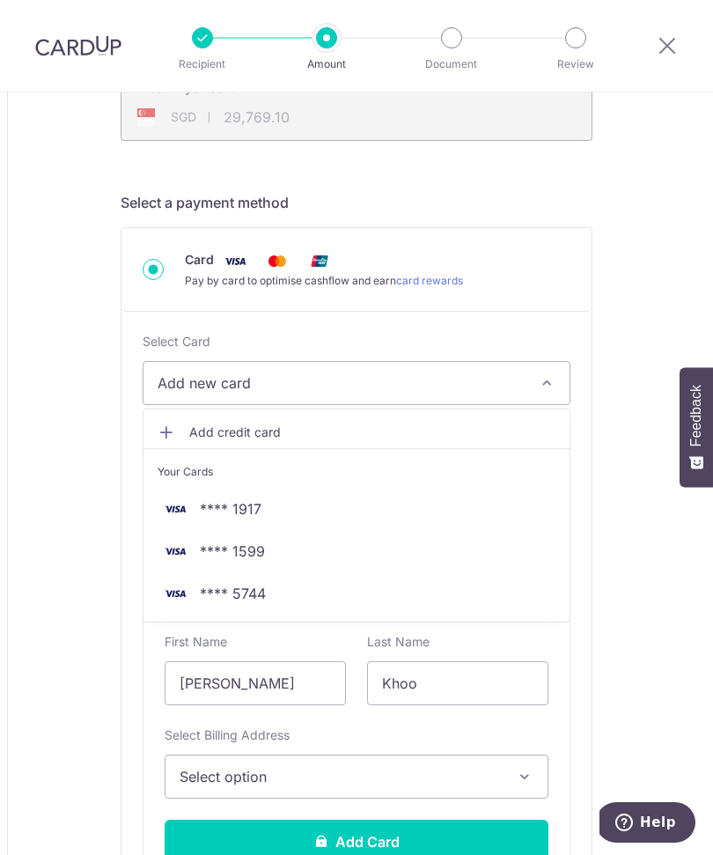
click at [295, 517] on span "**** 1917" at bounding box center [357, 508] width 398 height 21
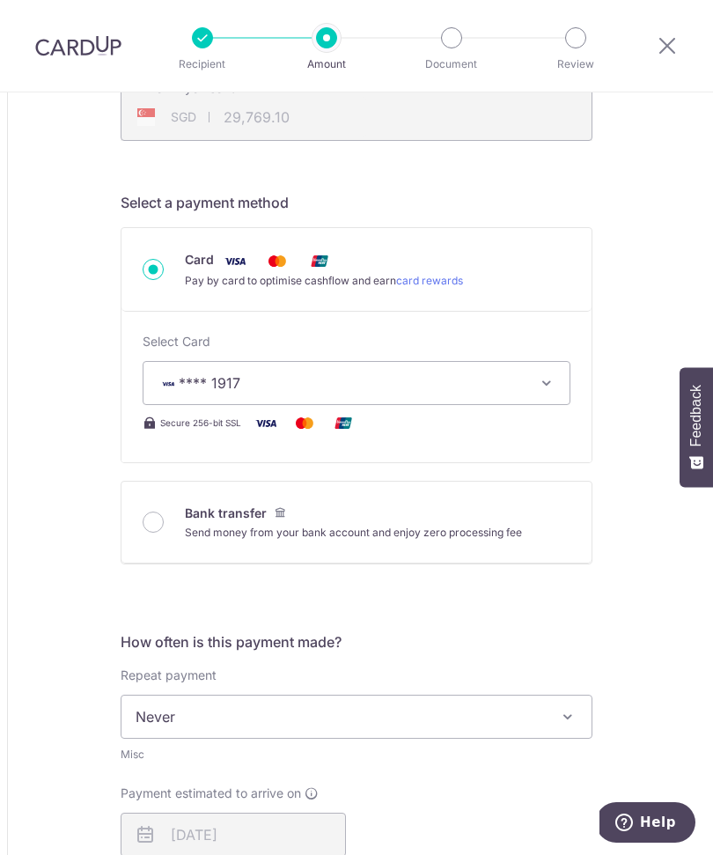
type input "35,250.00"
type input "29,767.62"
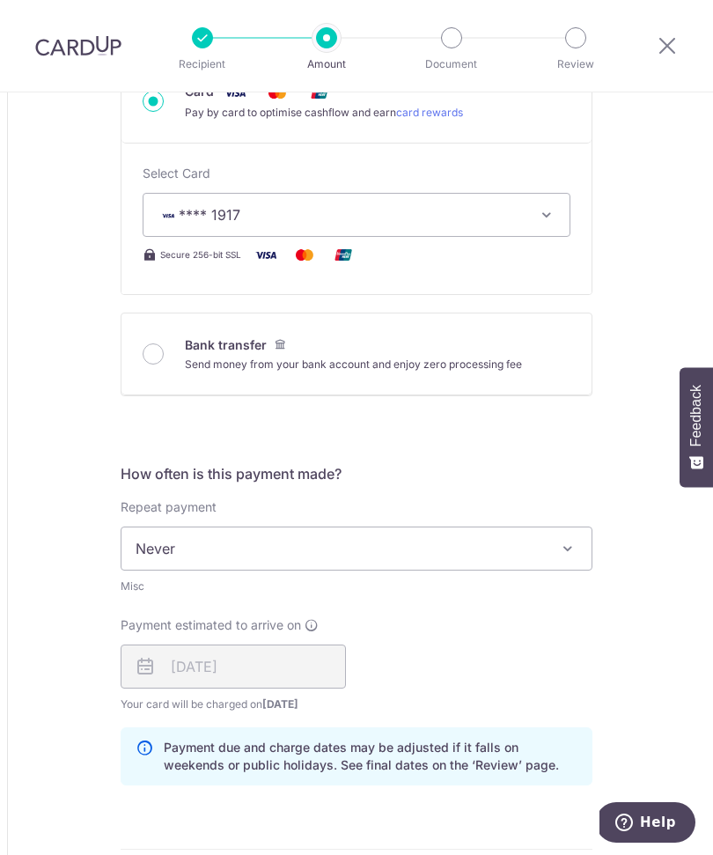
scroll to position [631, 0]
click at [571, 546] on span at bounding box center [567, 547] width 21 height 21
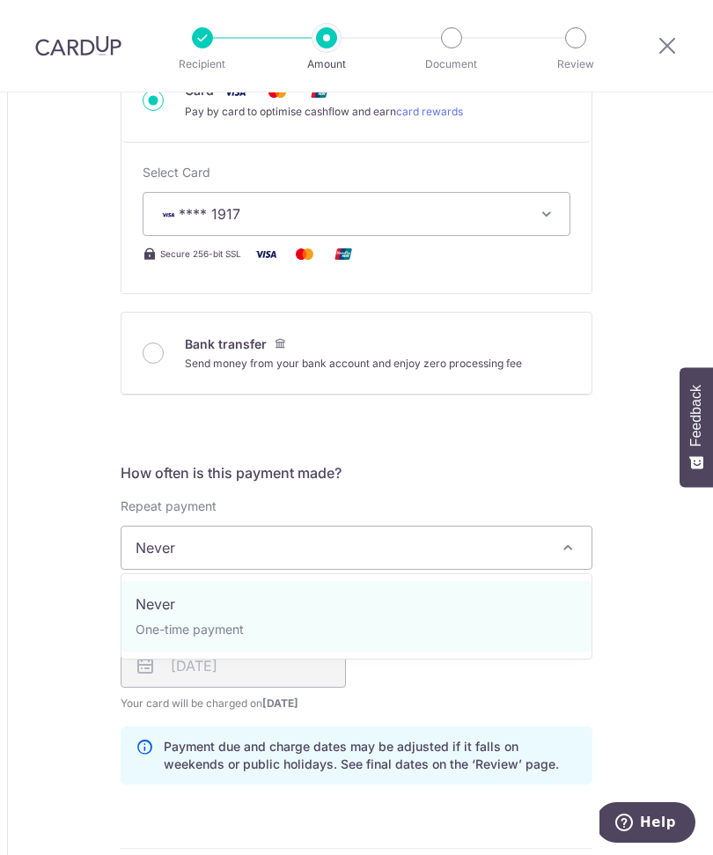
click at [566, 556] on span at bounding box center [567, 547] width 21 height 21
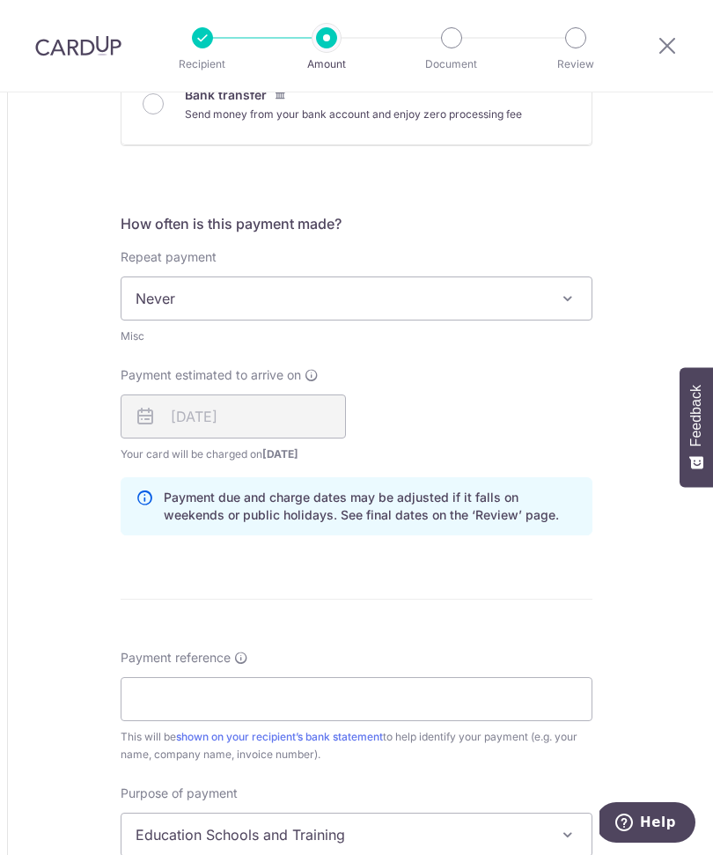
scroll to position [881, 0]
click at [280, 704] on input "Payment reference" at bounding box center [357, 698] width 472 height 44
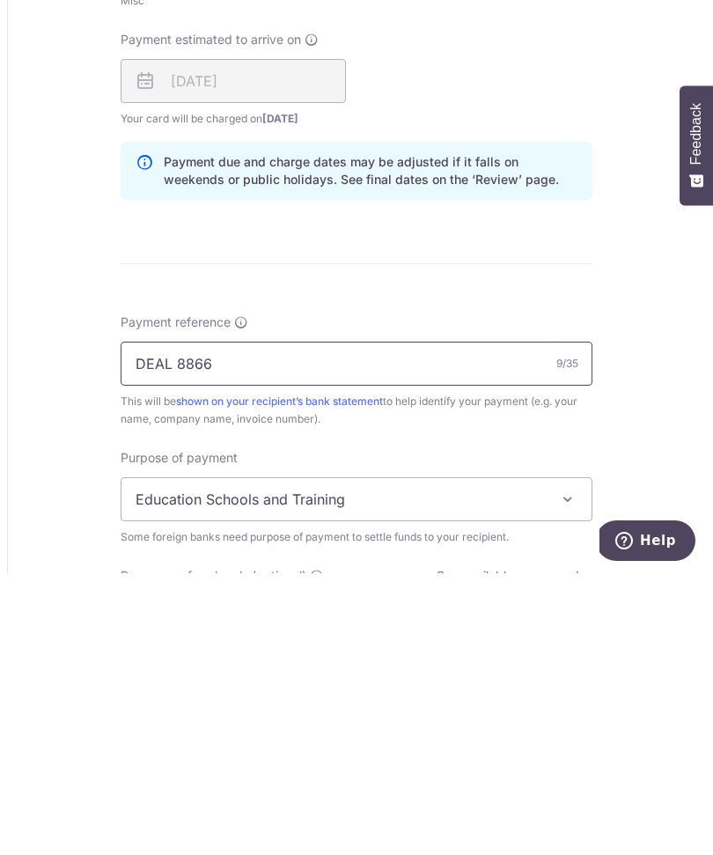
scroll to position [937, 0]
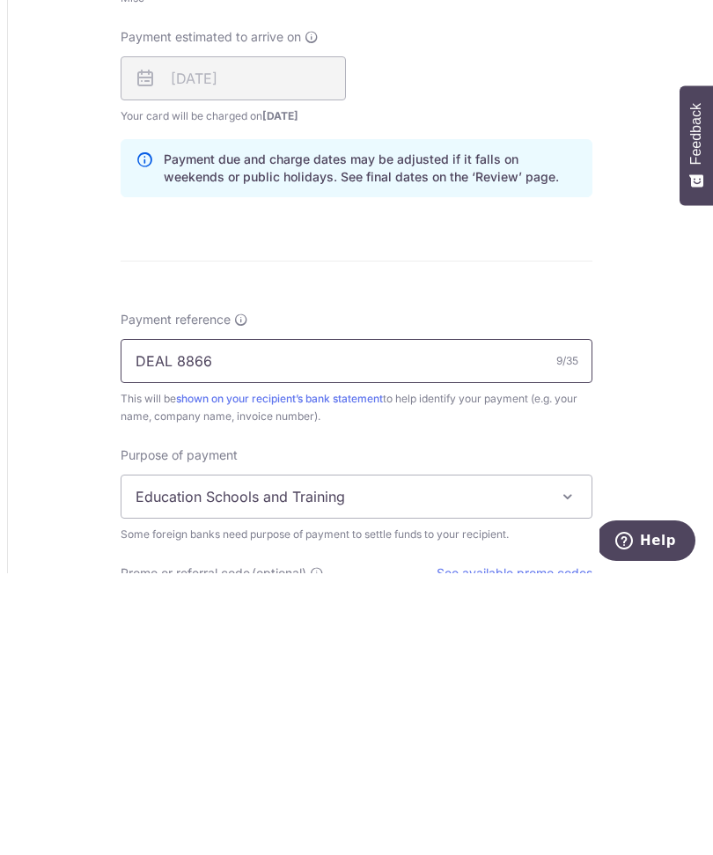
type input "DEAL 8866"
click at [567, 768] on span at bounding box center [567, 778] width 21 height 21
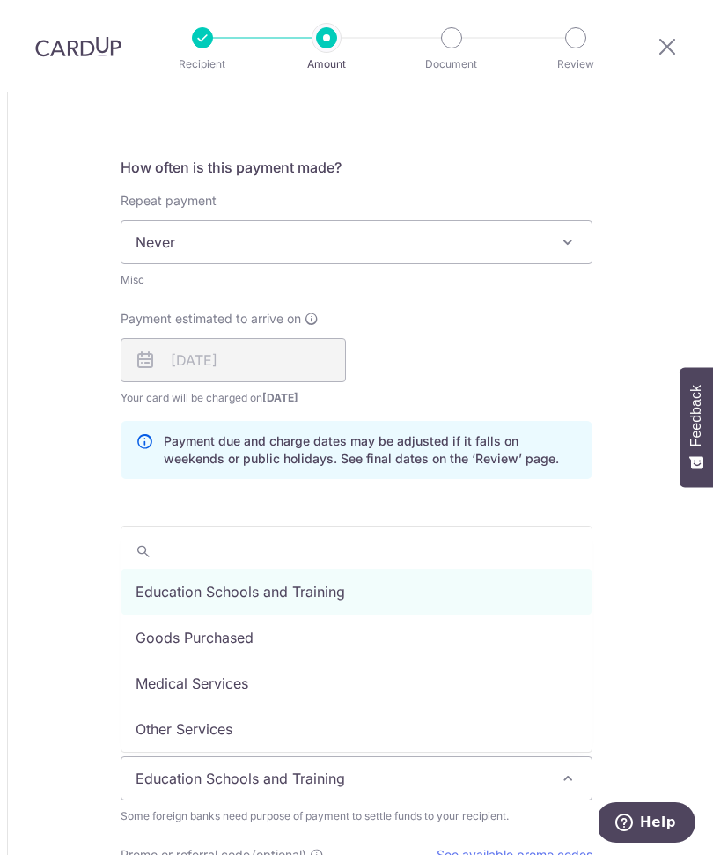
scroll to position [0, 0]
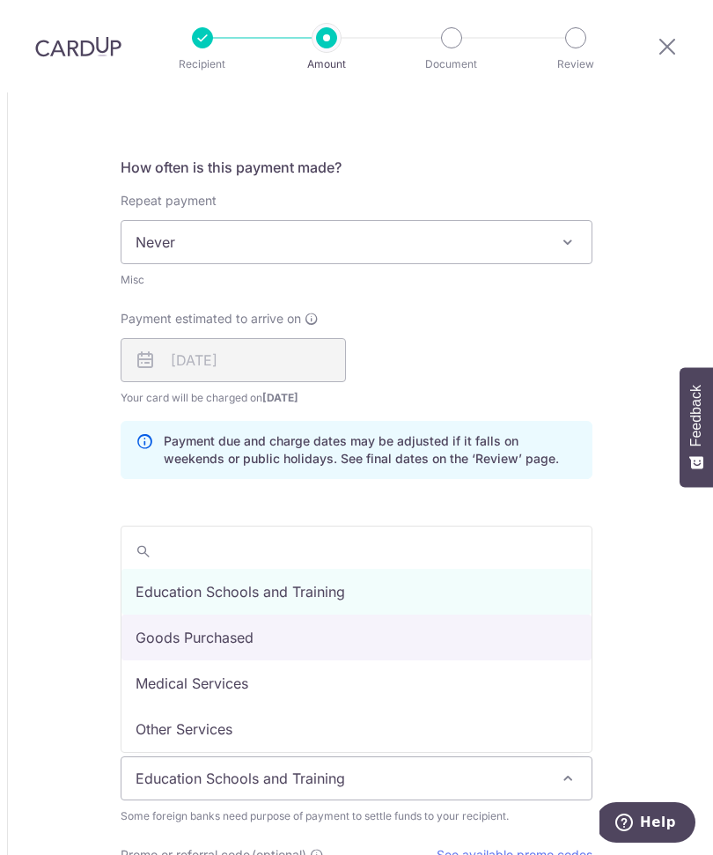
select select "Goods Purchased"
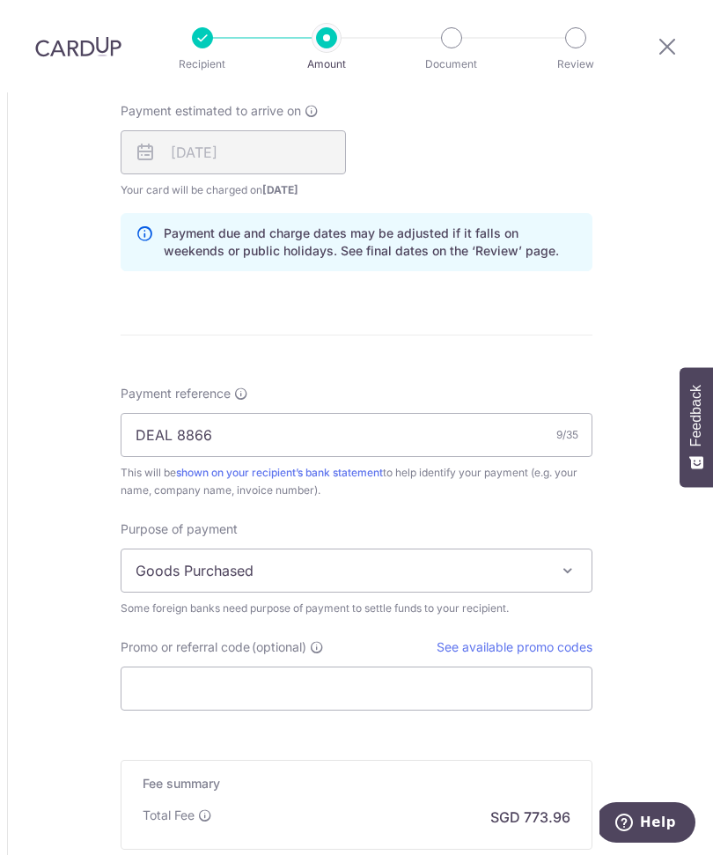
scroll to position [1169, 0]
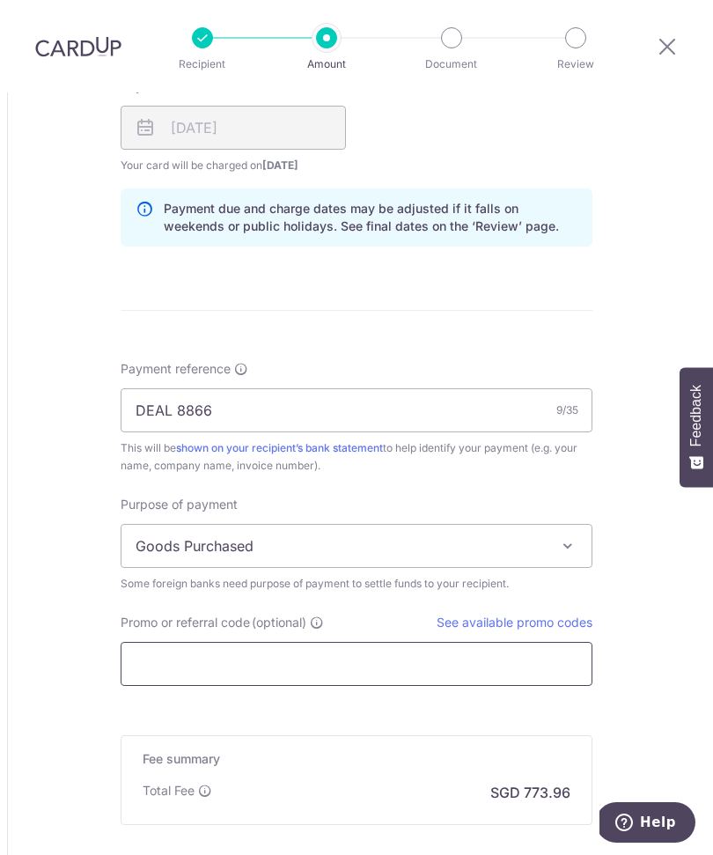
click at [402, 642] on input "Promo or referral code (optional)" at bounding box center [357, 664] width 472 height 44
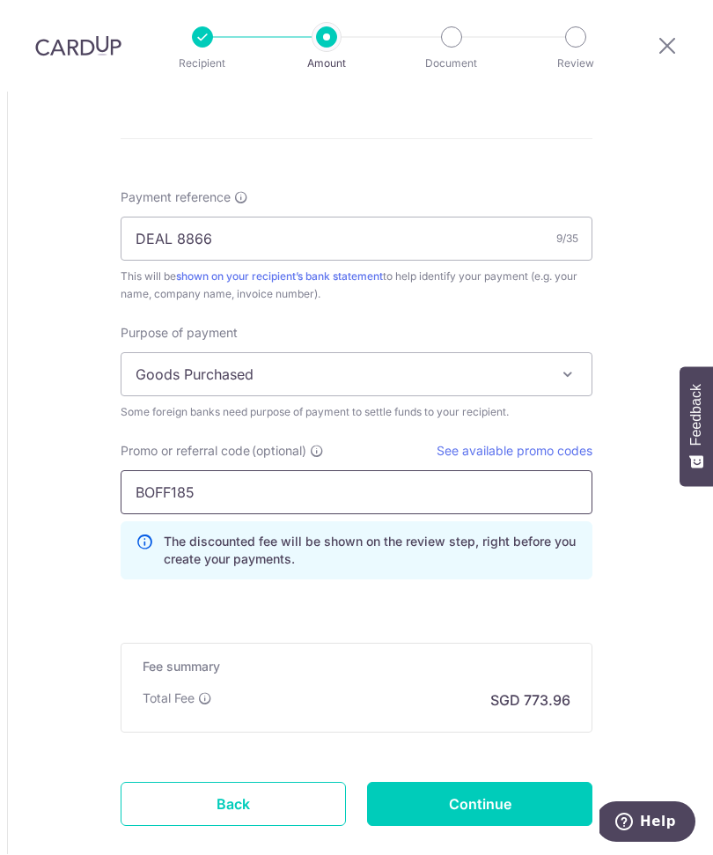
scroll to position [1341, 0]
type input "BOFF185"
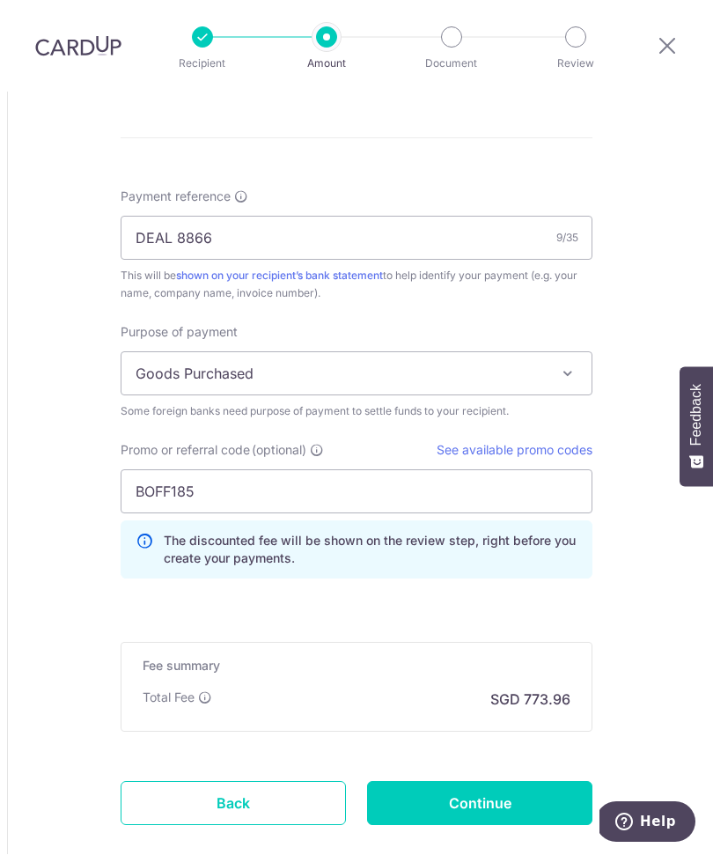
click at [490, 782] on input "Continue" at bounding box center [479, 804] width 225 height 44
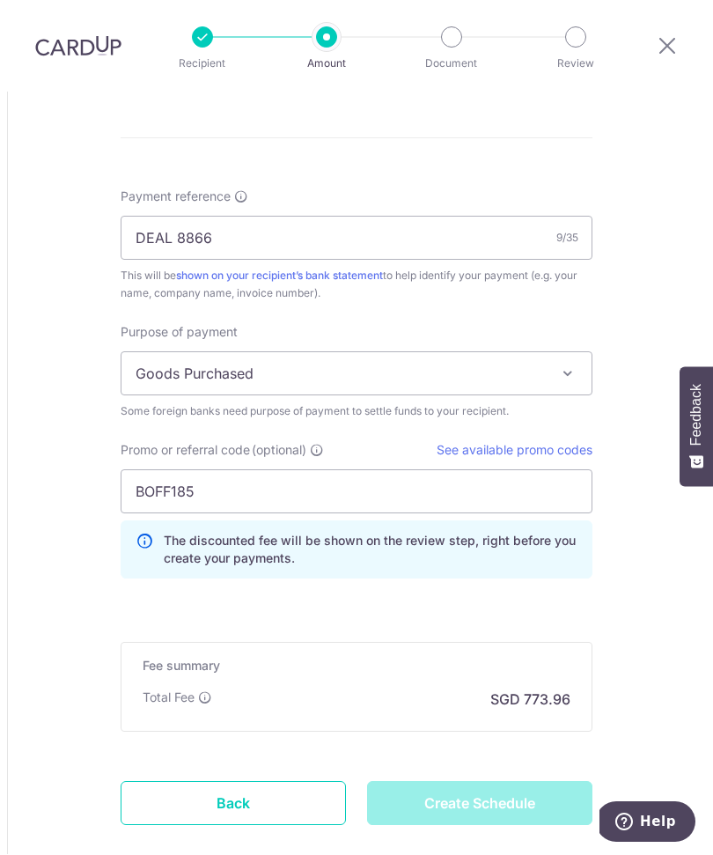
type input "Create Schedule"
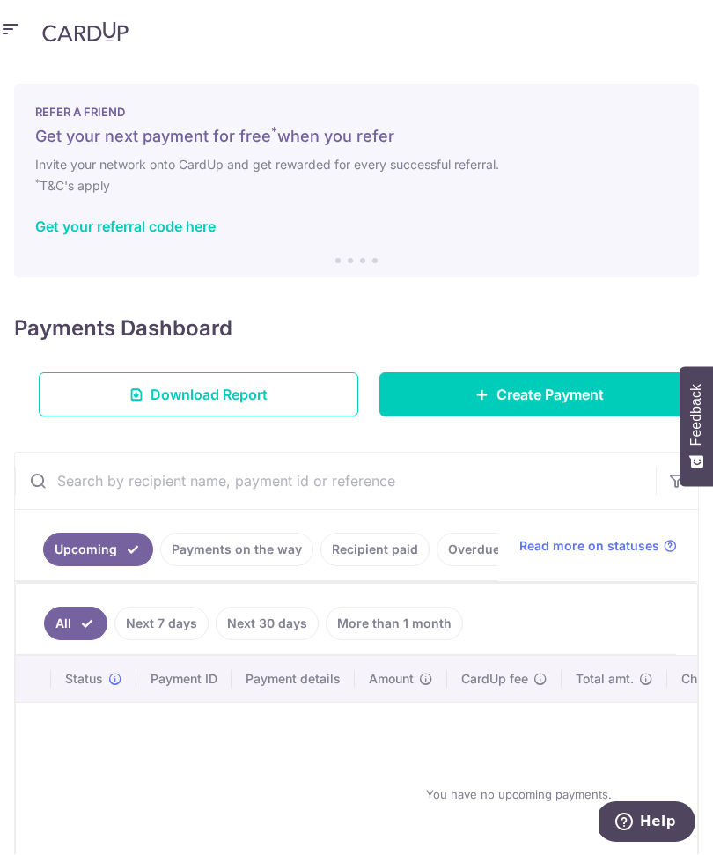
click at [370, 534] on link "Recipient paid" at bounding box center [375, 550] width 109 height 33
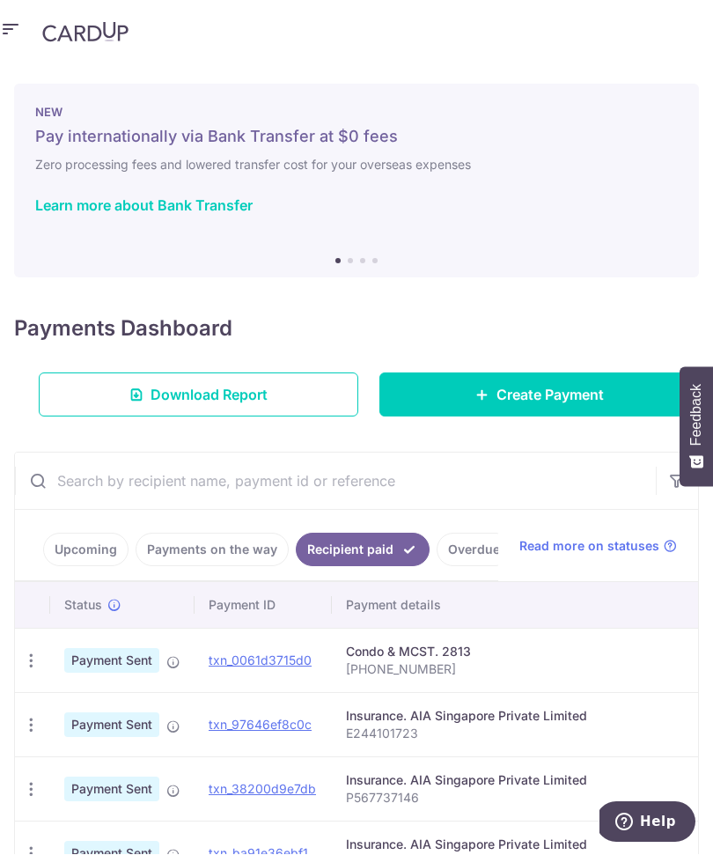
click at [89, 206] on div "NEW Pay internationally via Bank Transfer at $0 fees Zero processing fees and l…" at bounding box center [356, 182] width 685 height 194
click at [318, 190] on div "NEW Pay internationally via Bank Transfer at $0 fees Zero processing fees and l…" at bounding box center [356, 171] width 685 height 173
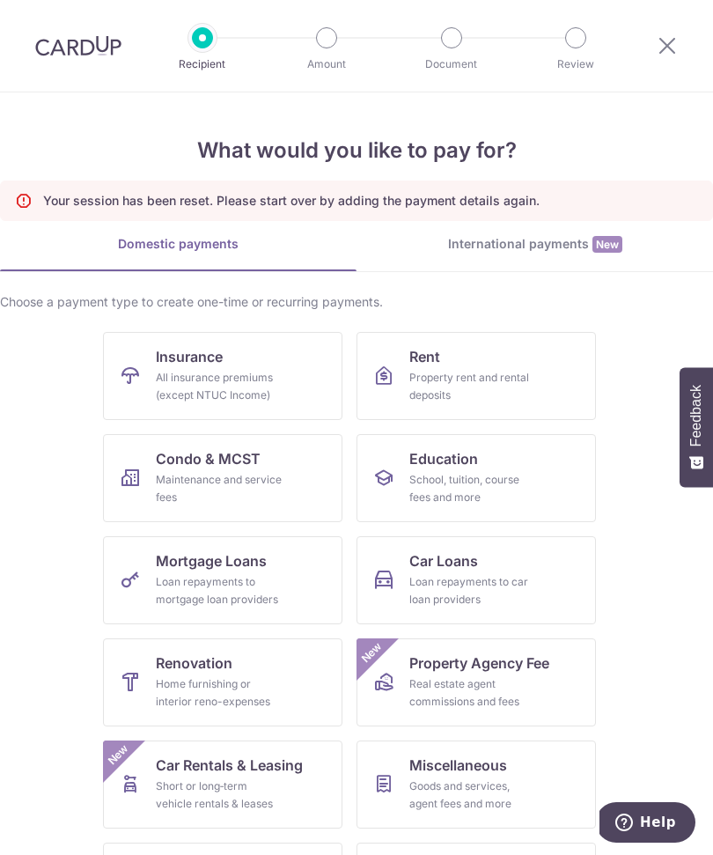
click at [504, 264] on link "International payments New" at bounding box center [535, 253] width 357 height 36
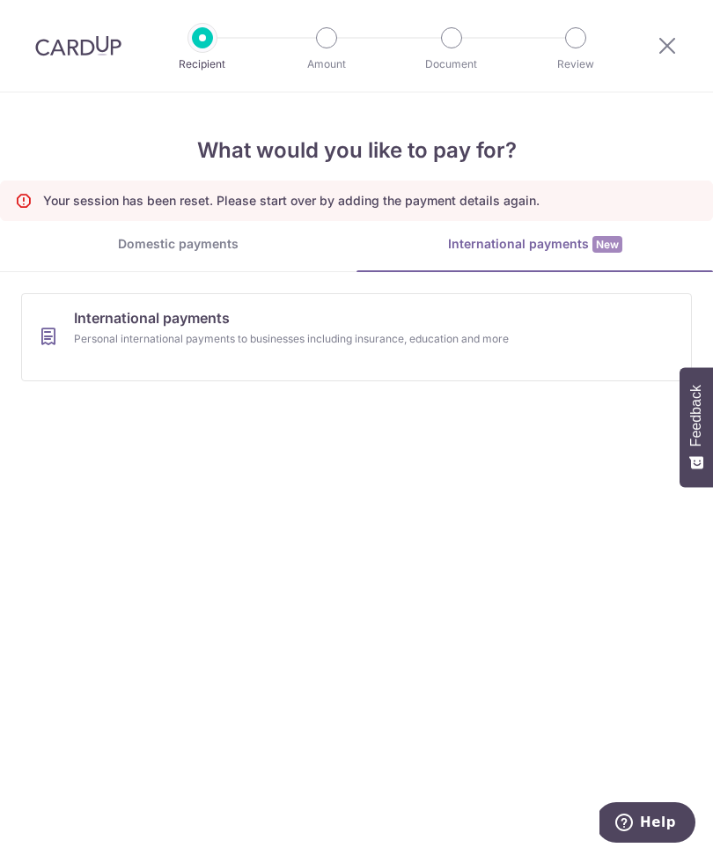
click at [469, 334] on div "Personal international payments to businesses including insurance, education an…" at bounding box center [342, 339] width 537 height 18
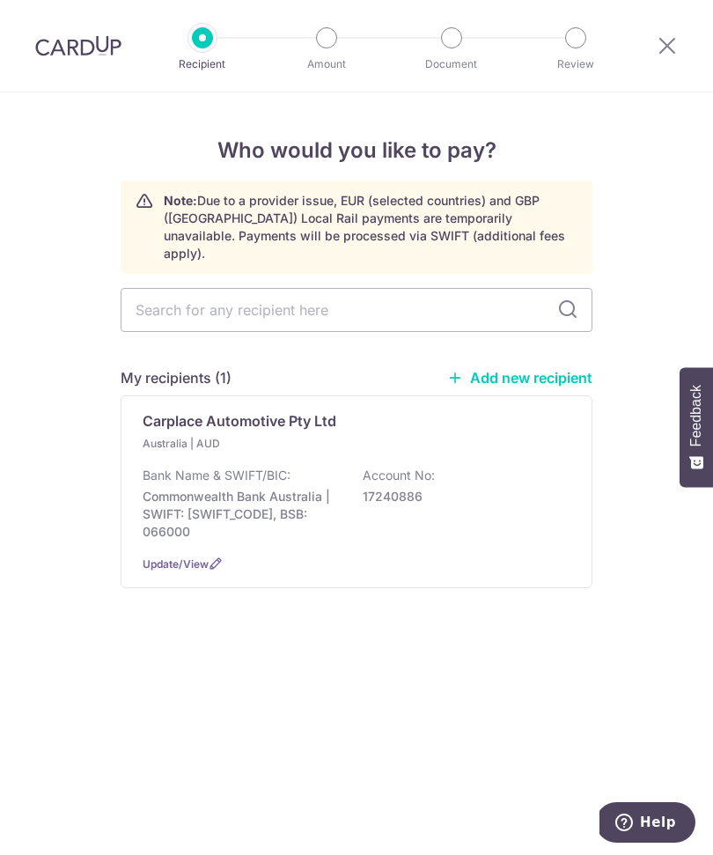
click at [293, 496] on p "Commonwealth Bank Australia | SWIFT: [SWIFT_CODE], BSB: 066000" at bounding box center [241, 514] width 197 height 53
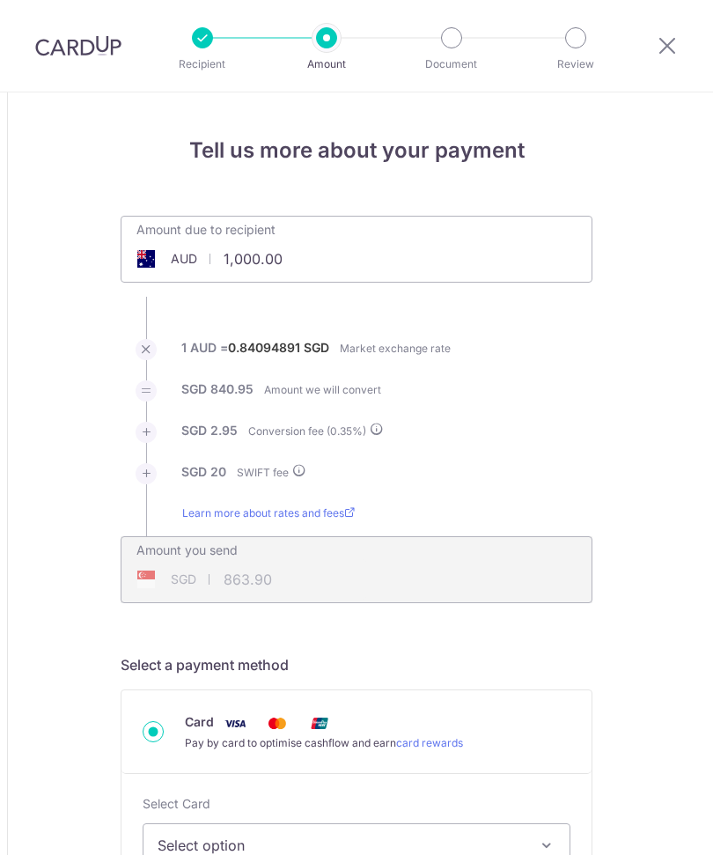
click at [352, 259] on input "1,000.00" at bounding box center [258, 259] width 272 height 41
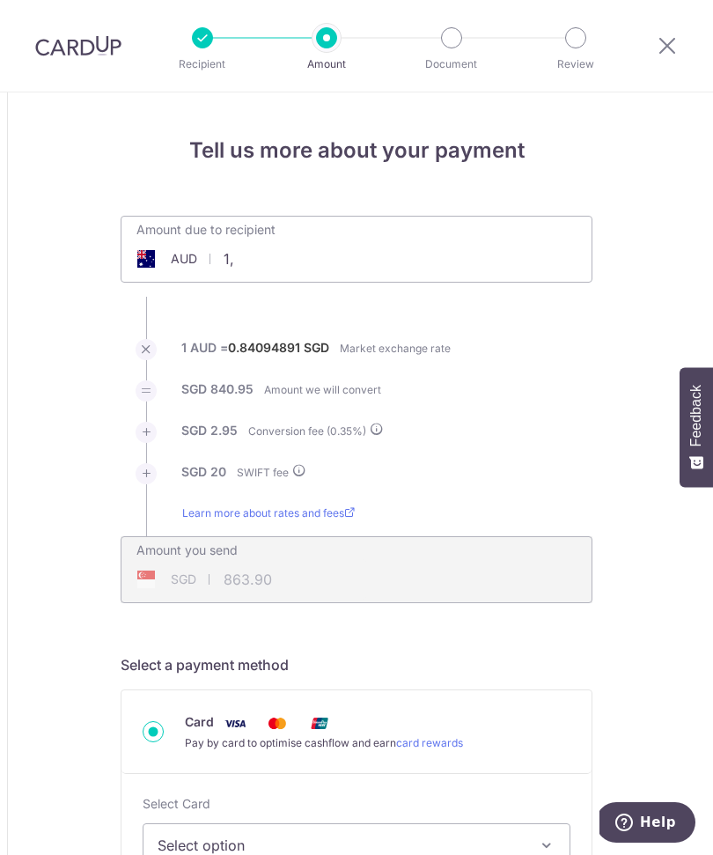
type input "1"
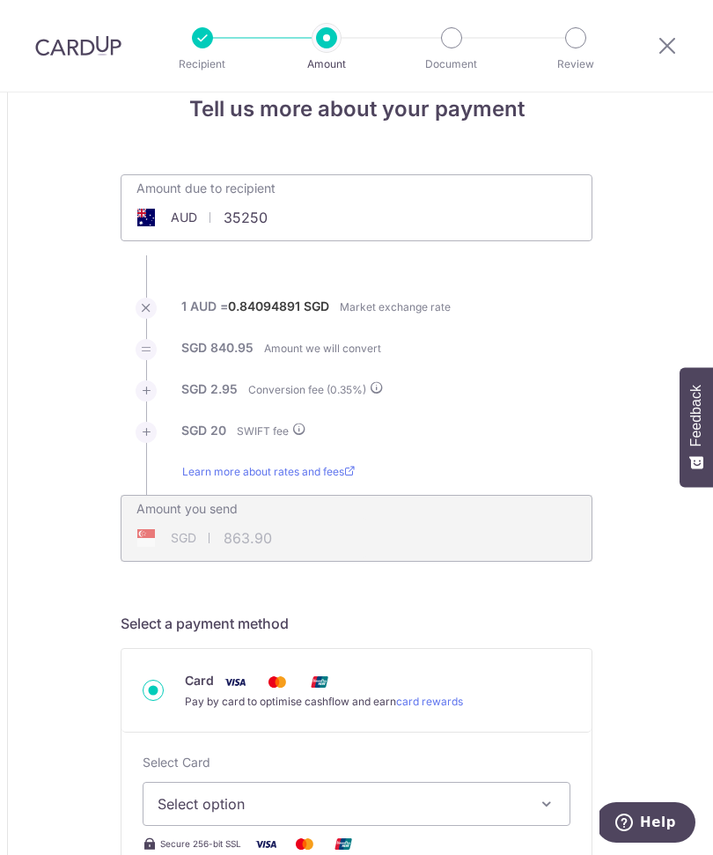
scroll to position [70, 0]
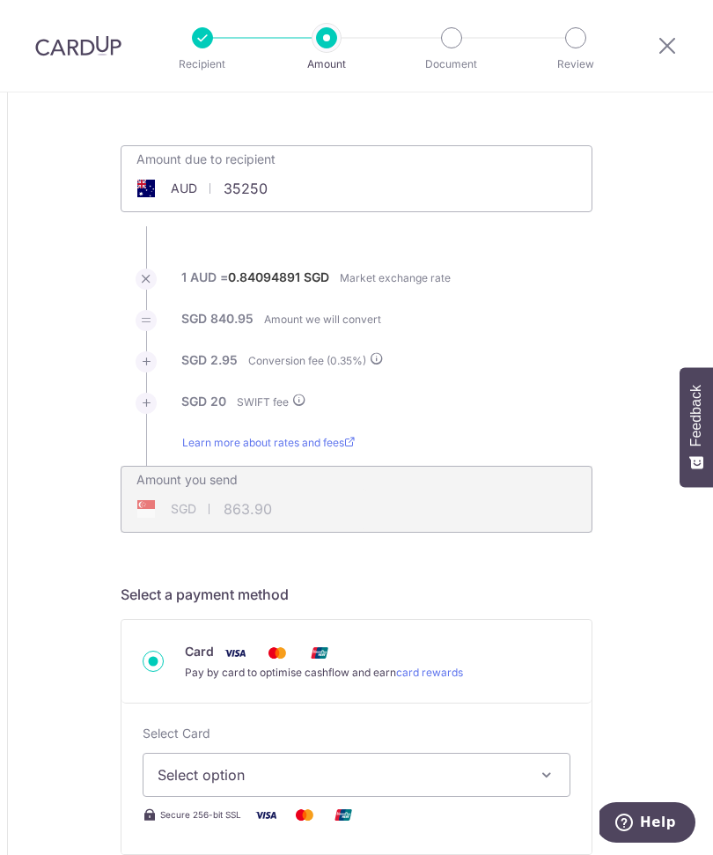
type input "35,250.00"
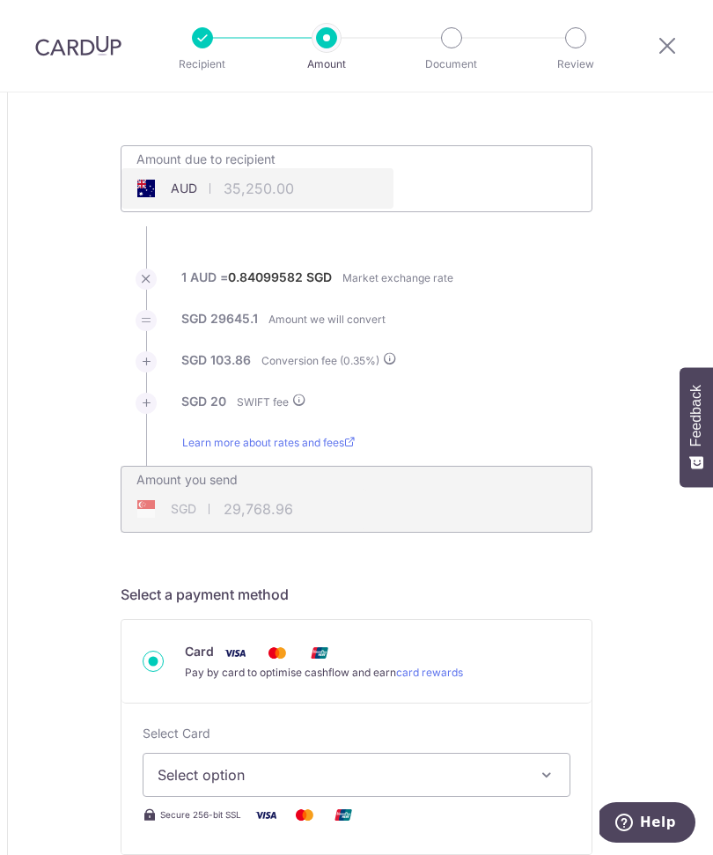
type input "29,768.96"
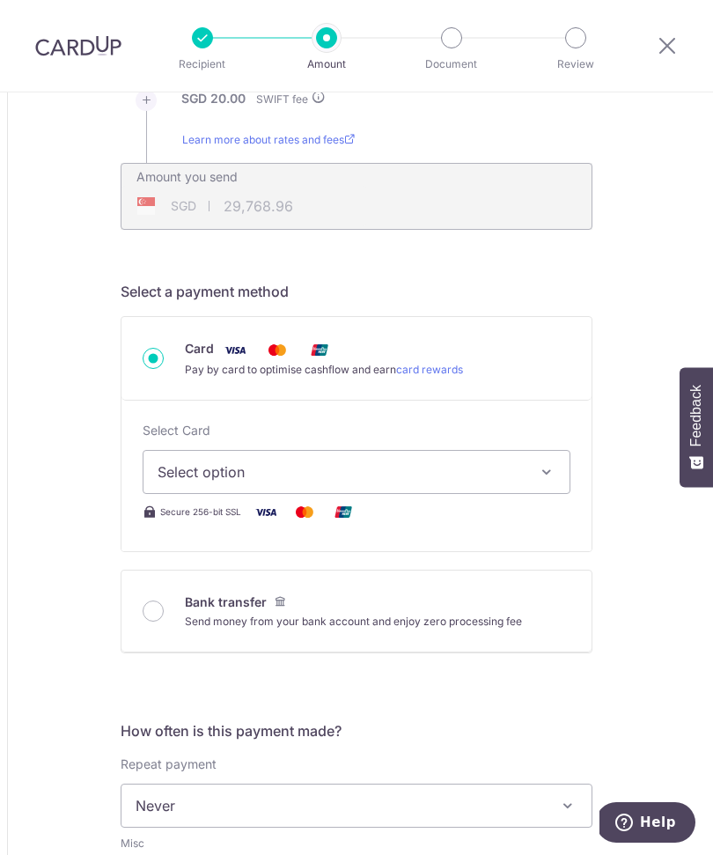
scroll to position [379, 0]
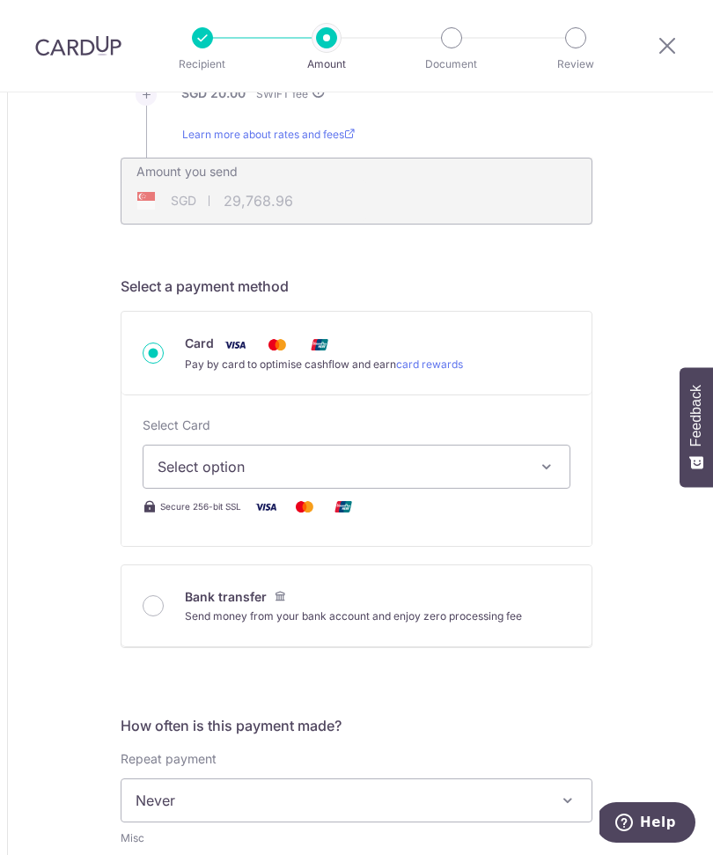
click at [477, 473] on span "Select option" at bounding box center [341, 466] width 366 height 21
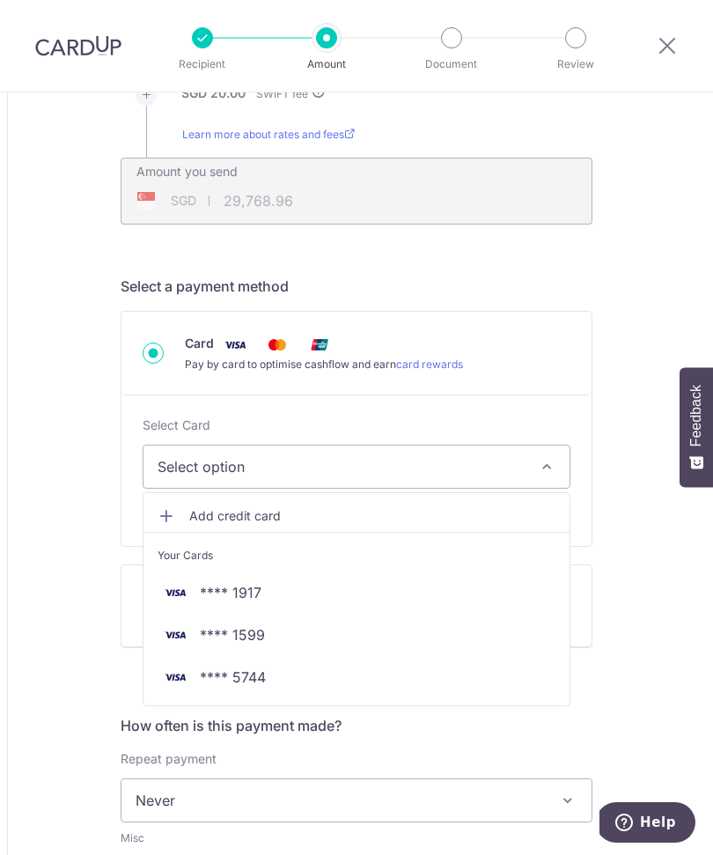
click at [190, 589] on img at bounding box center [175, 592] width 35 height 21
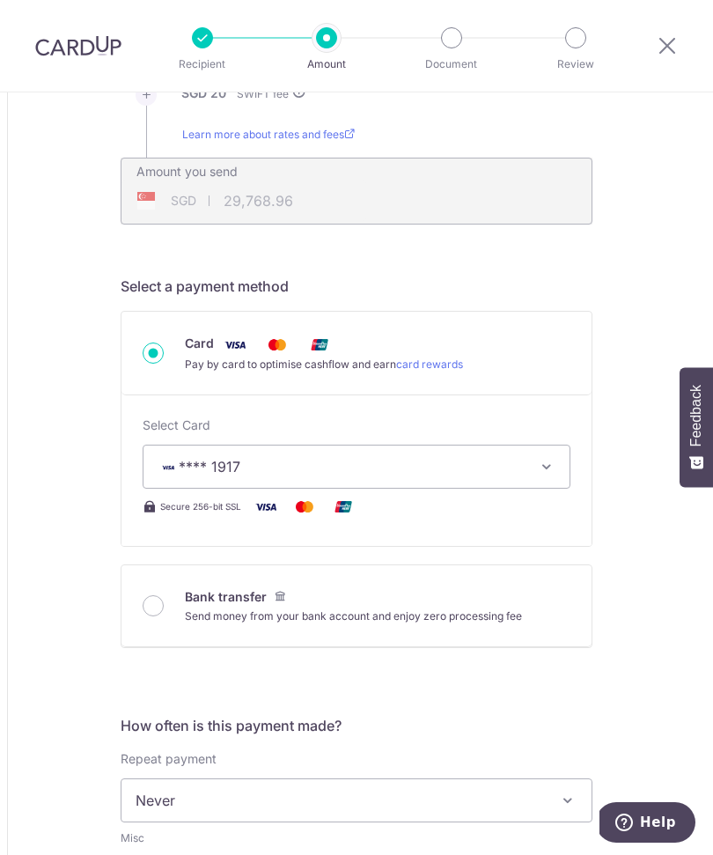
type input "35,250.00"
type input "29,767.37"
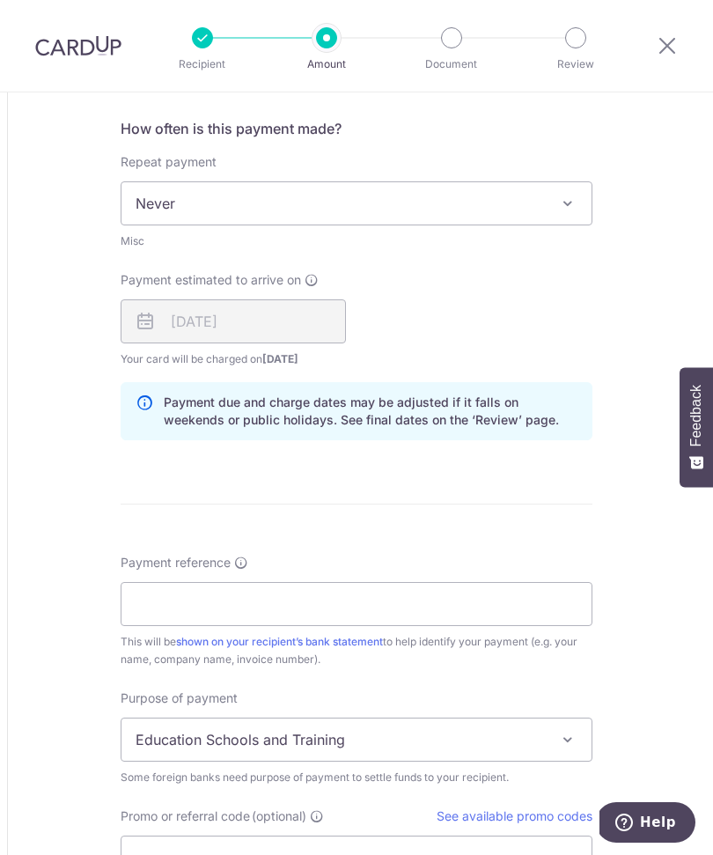
scroll to position [977, 0]
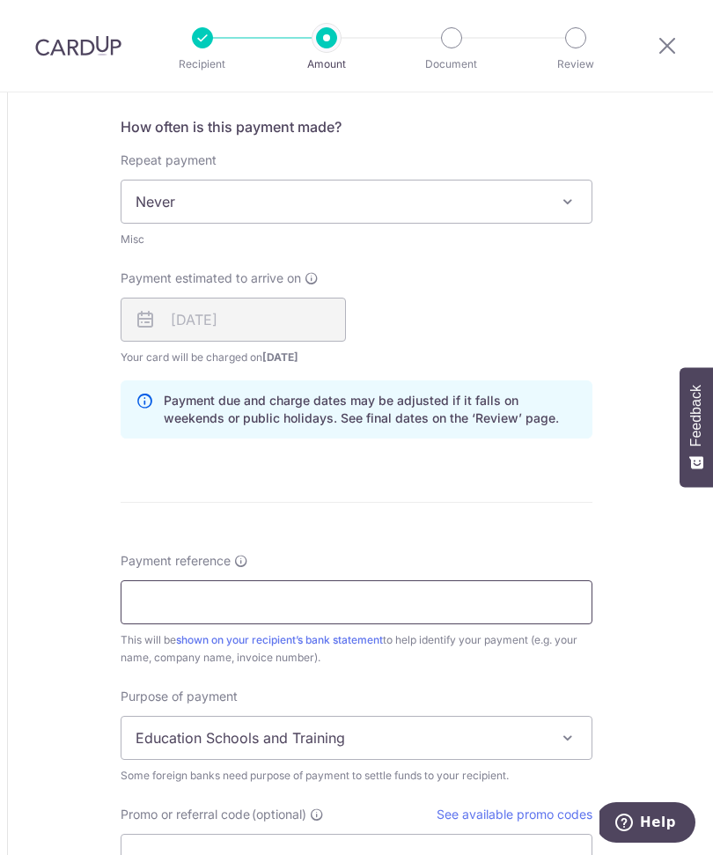
click at [431, 612] on input "Payment reference" at bounding box center [357, 602] width 472 height 44
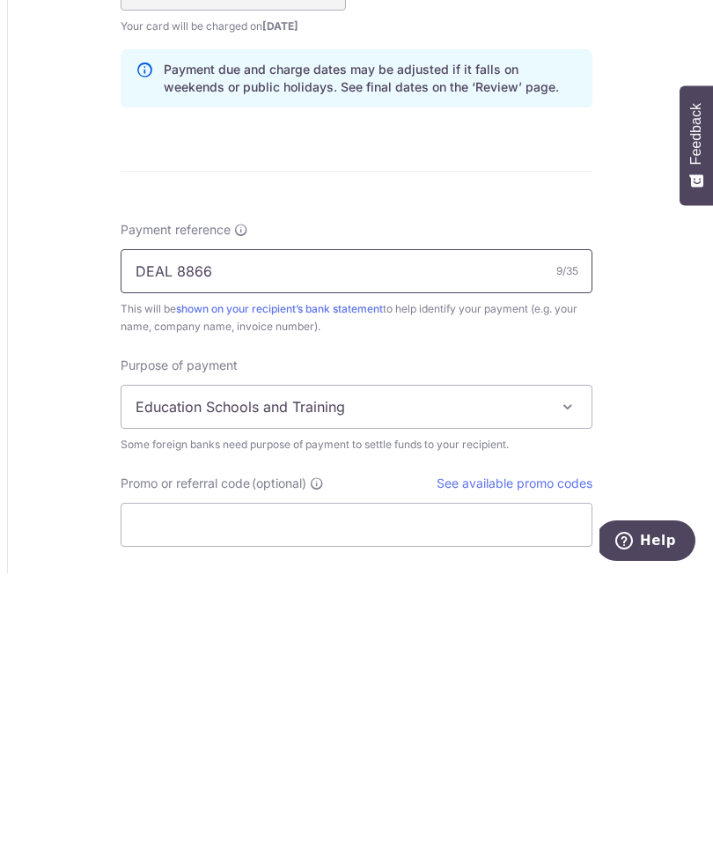
scroll to position [1065, 0]
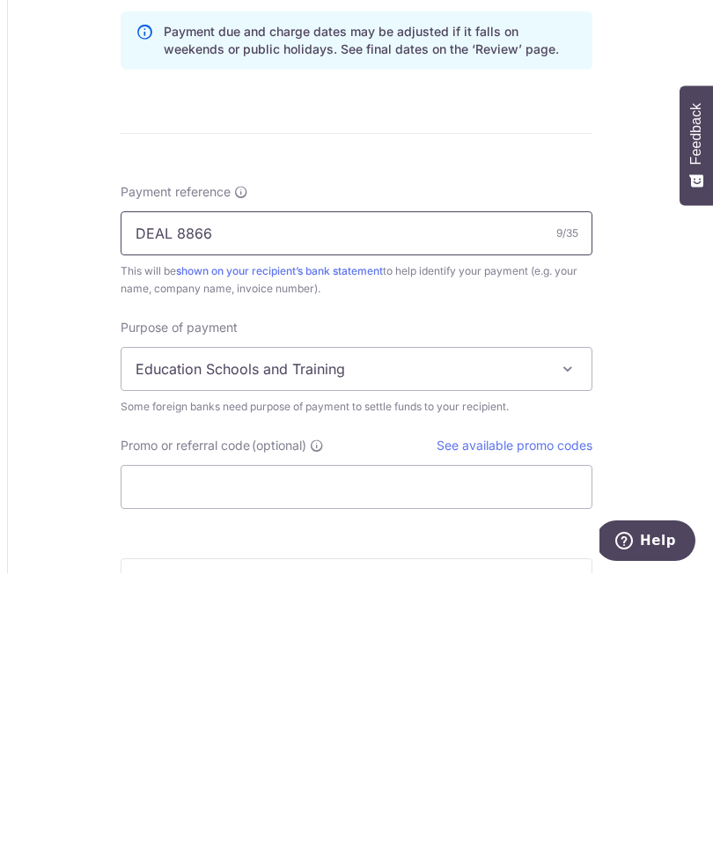
type input "DEAL 8866"
click at [553, 630] on span "Education Schools and Training" at bounding box center [357, 651] width 470 height 42
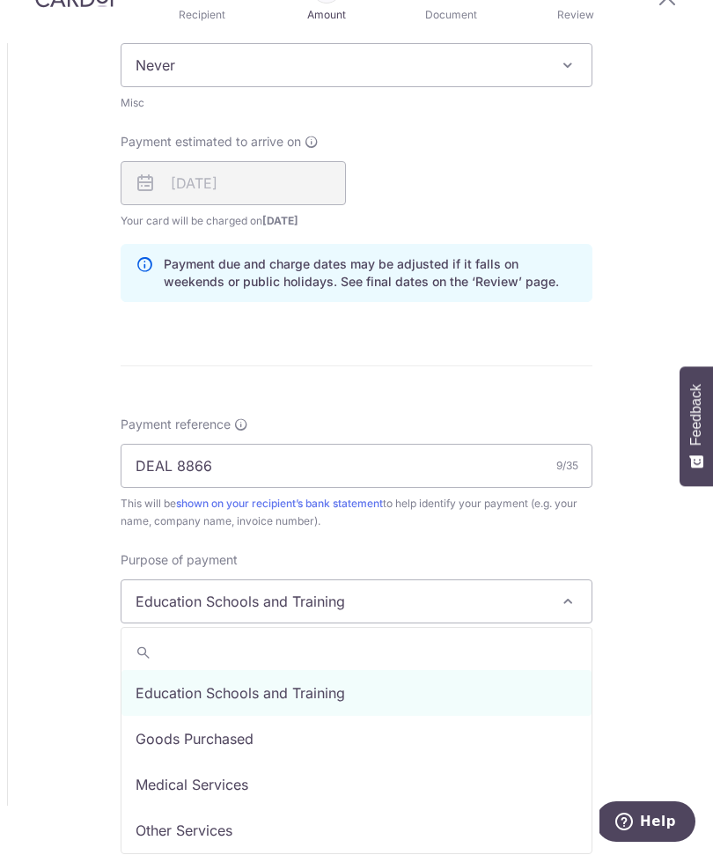
select select "Goods Purchased"
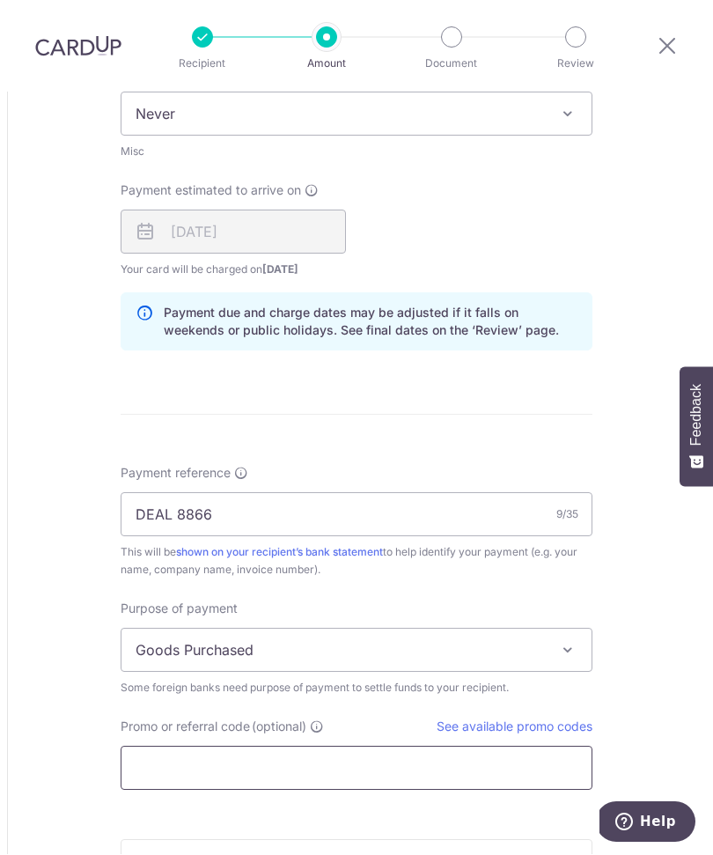
click at [148, 747] on input "Promo or referral code (optional)" at bounding box center [357, 769] width 472 height 44
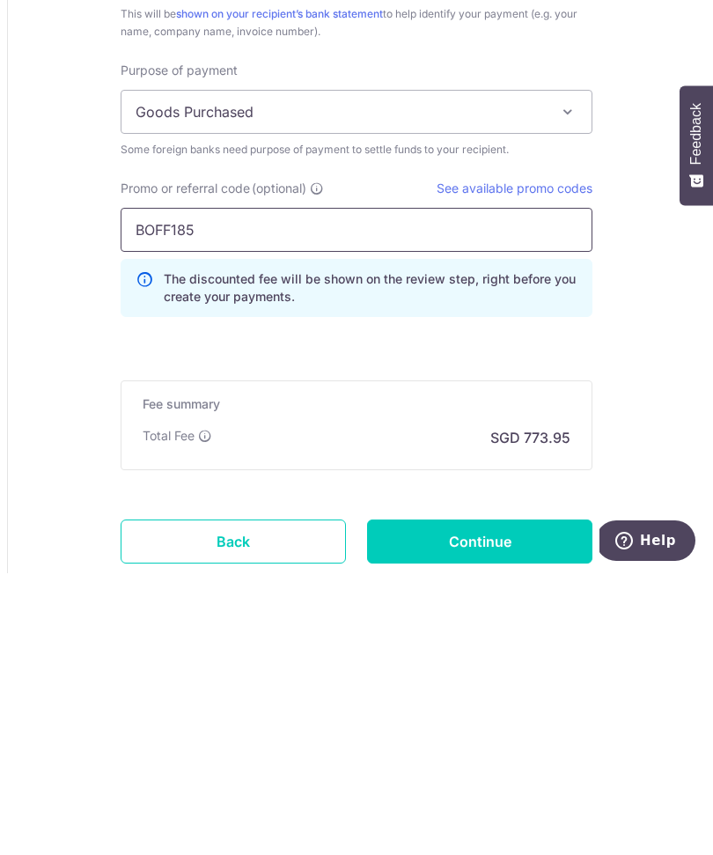
scroll to position [1318, 0]
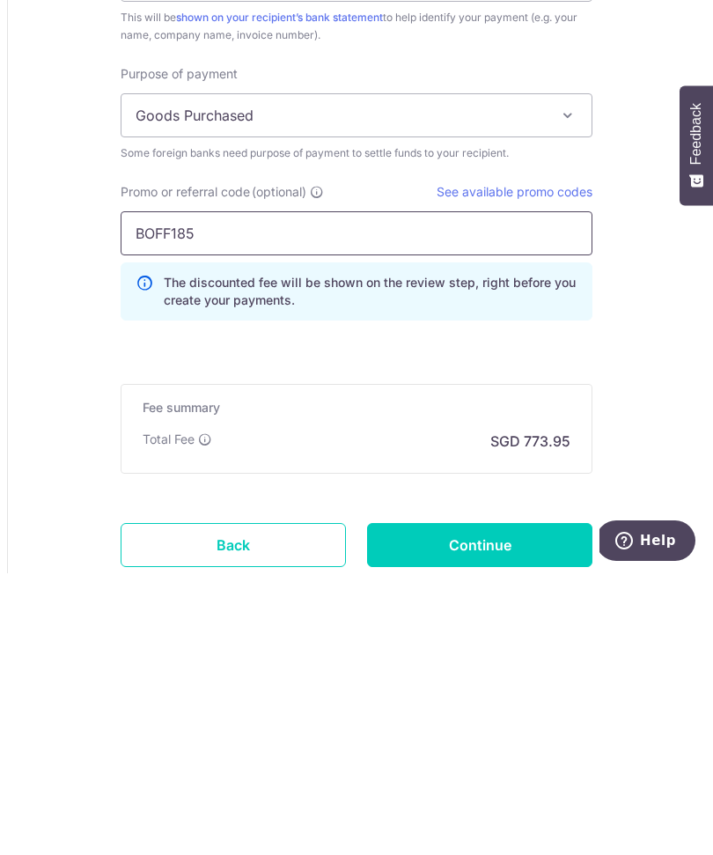
type input "BOFF185"
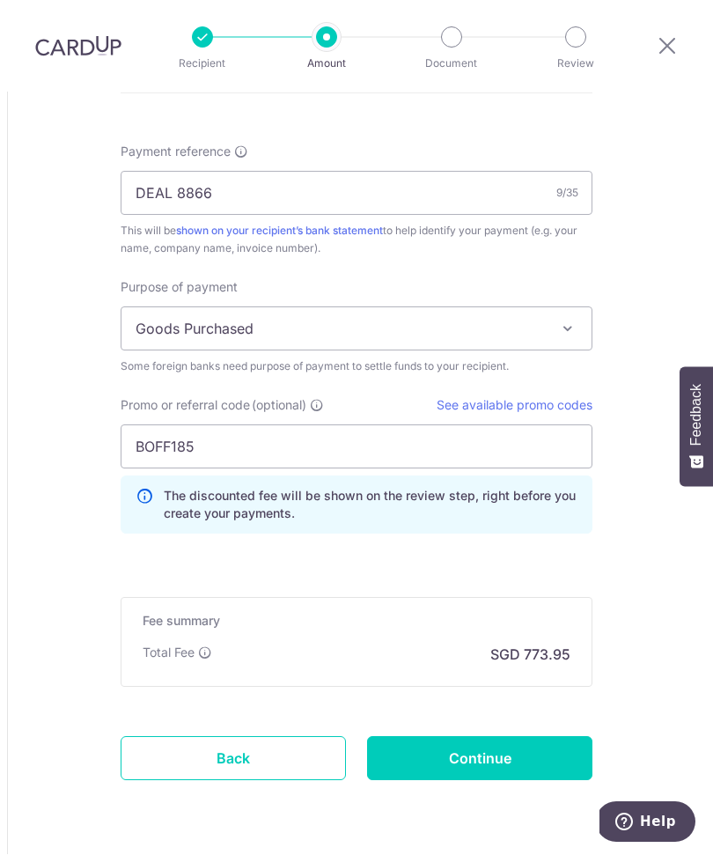
scroll to position [1385, 0]
click at [496, 738] on input "Continue" at bounding box center [479, 760] width 225 height 44
type input "Create Schedule"
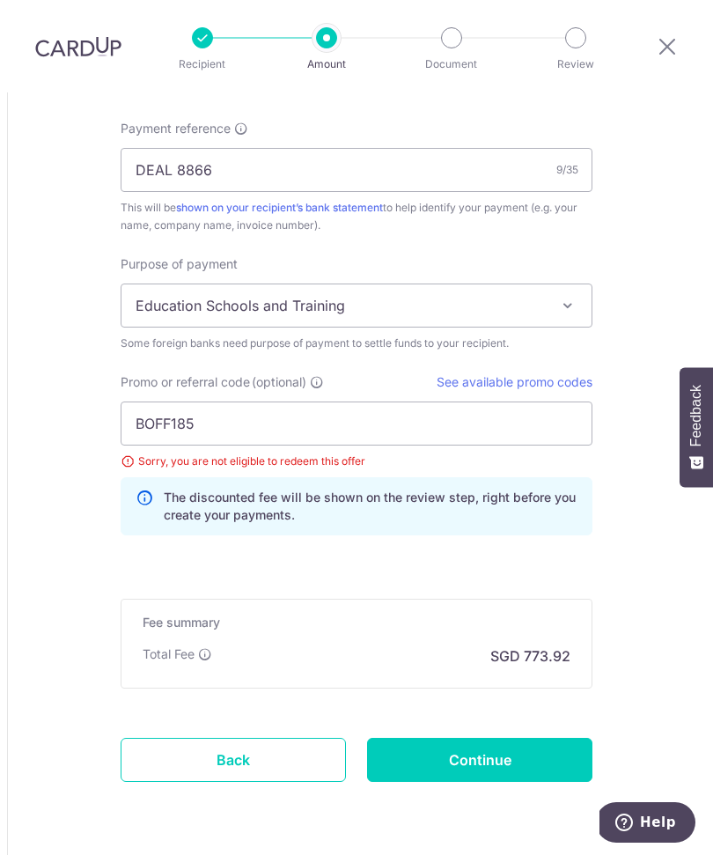
click at [558, 374] on link "See available promo codes" at bounding box center [515, 381] width 156 height 15
click at [253, 402] on input "BOFF185" at bounding box center [357, 424] width 472 height 44
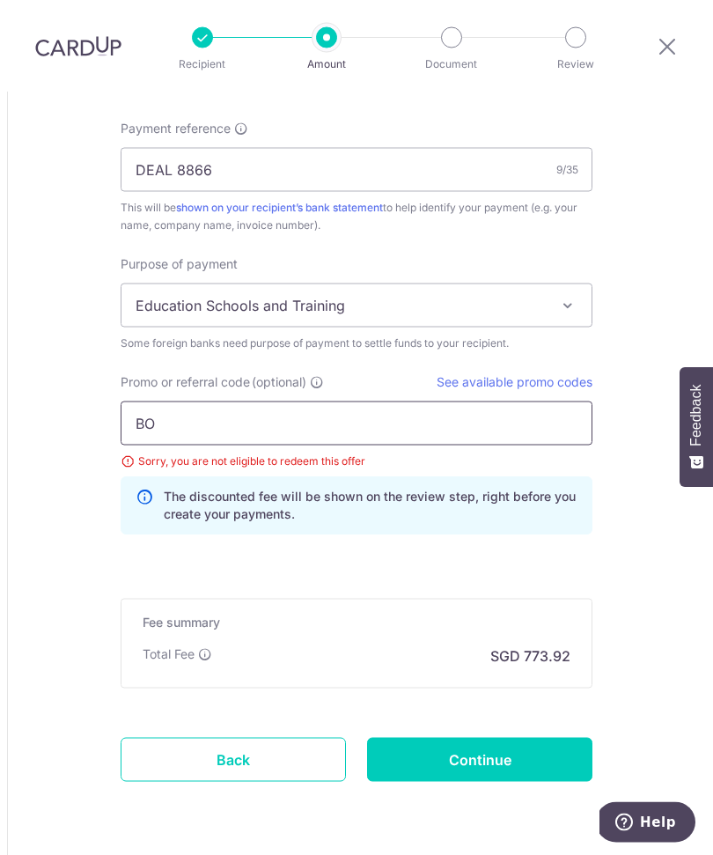
type input "B"
type input "GLOBE185"
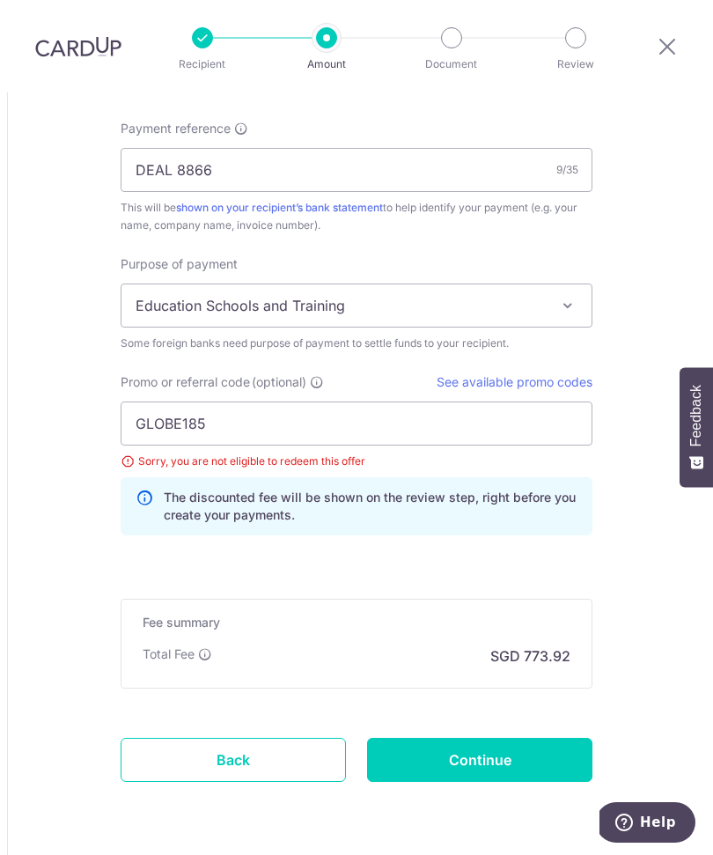
click at [512, 738] on input "Continue" at bounding box center [479, 760] width 225 height 44
type input "Update Schedule"
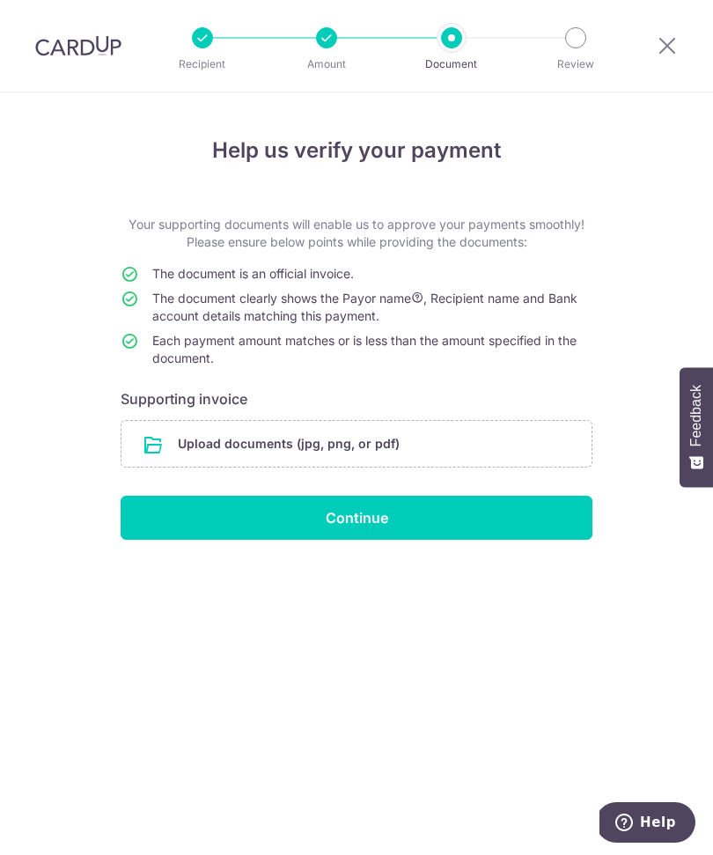
click at [327, 455] on input "file" at bounding box center [357, 444] width 470 height 46
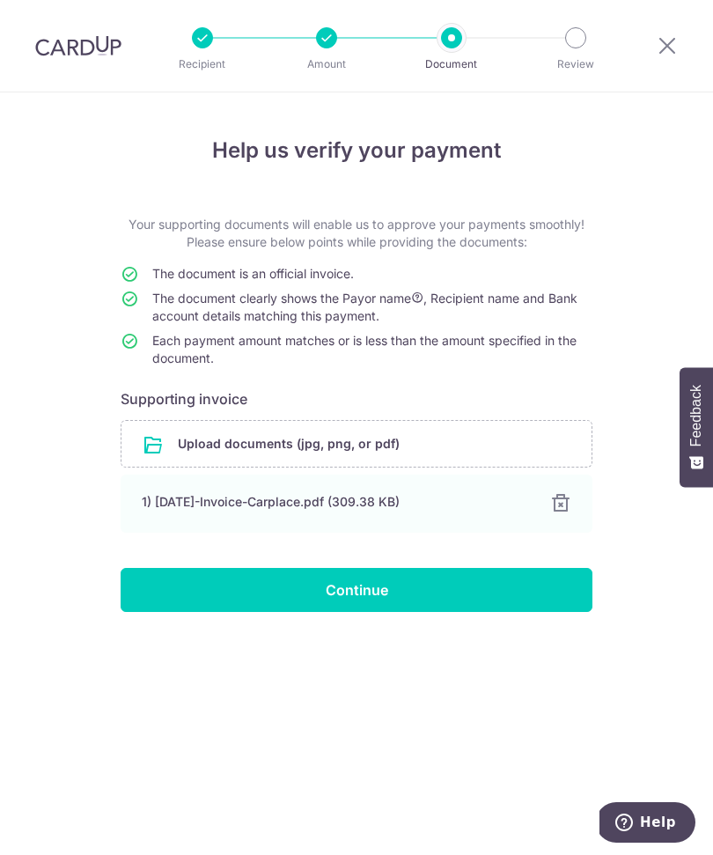
click at [398, 596] on input "Continue" at bounding box center [357, 590] width 472 height 44
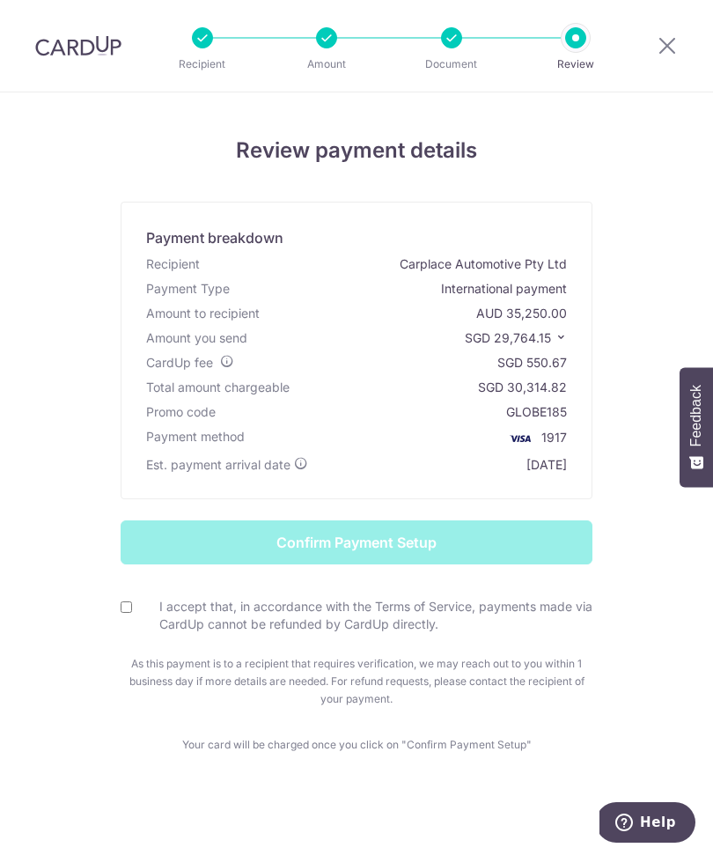
click at [118, 618] on form "Confirm Payment Setup I accept that, in accordance with the Terms of Service, p…" at bounding box center [356, 614] width 690 height 188
click at [132, 613] on input "I accept that, in accordance with the Terms of Service, payments made via CardU…" at bounding box center [126, 606] width 11 height 11
checkbox input "true"
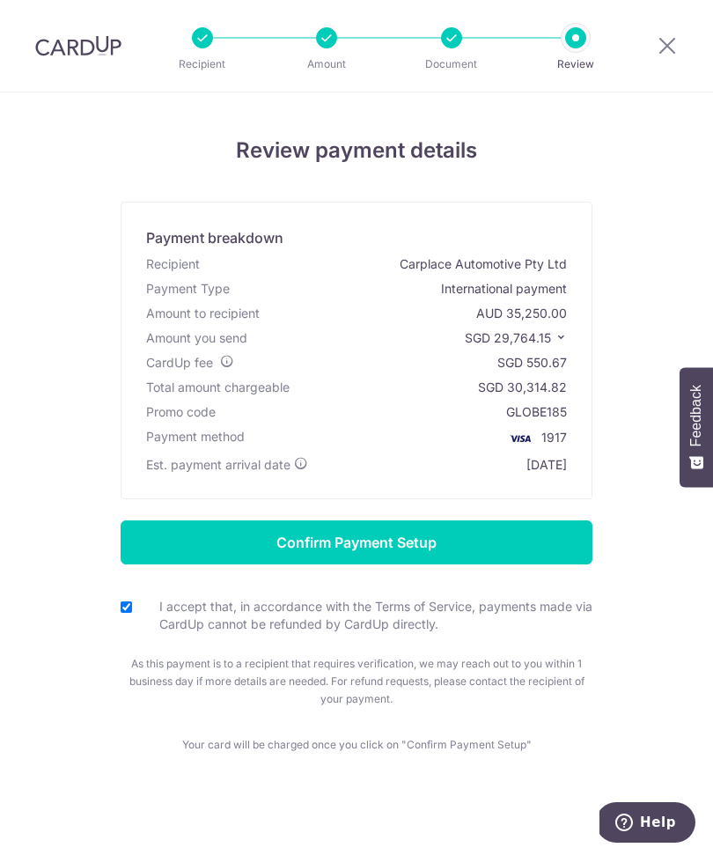
click at [203, 549] on input "Confirm Payment Setup" at bounding box center [357, 542] width 472 height 44
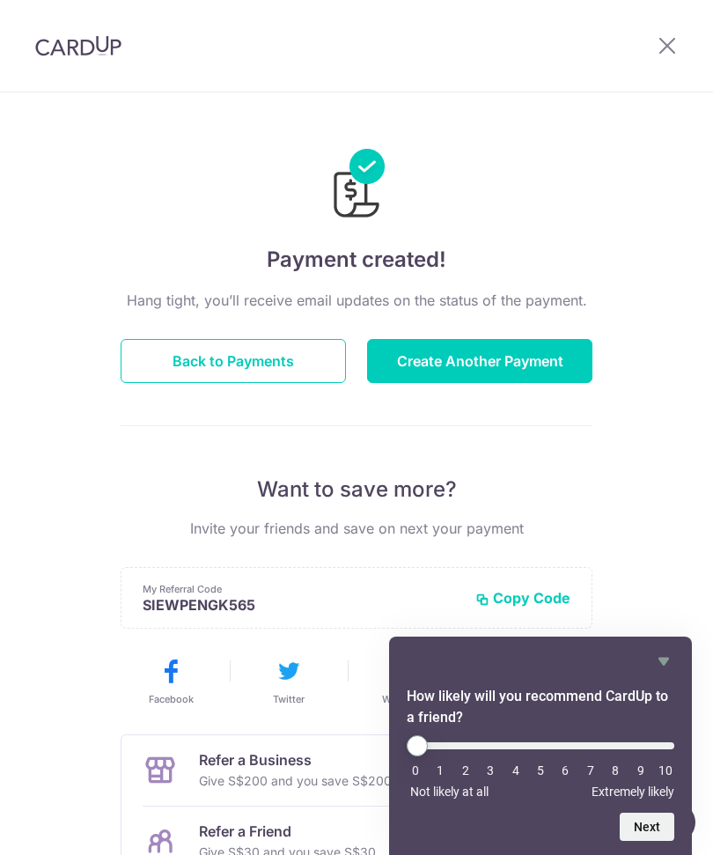
click at [661, 661] on icon "Hide survey" at bounding box center [663, 661] width 21 height 21
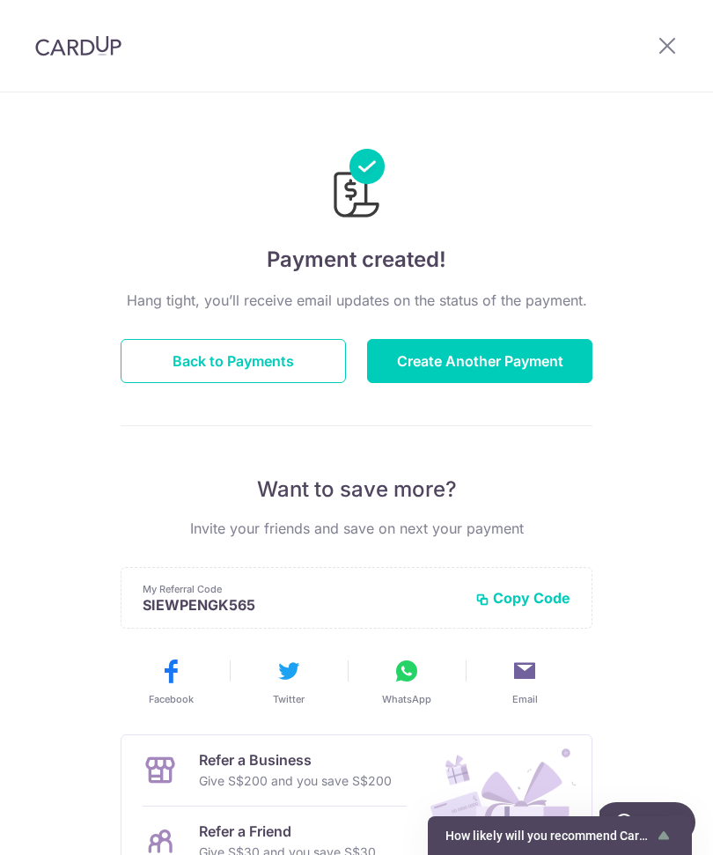
click at [271, 360] on button "Back to Payments" at bounding box center [233, 361] width 225 height 44
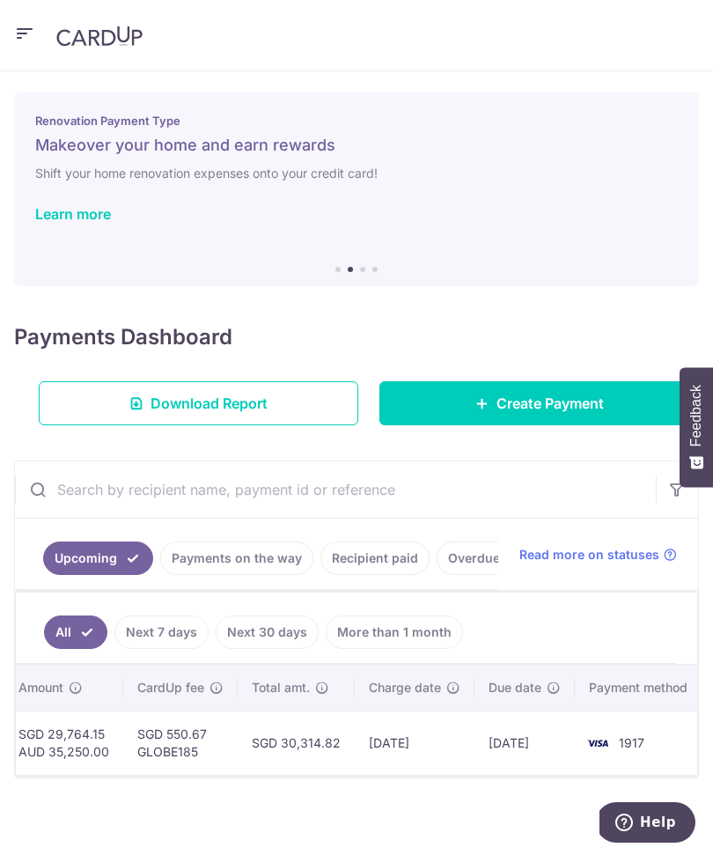
scroll to position [0, 614]
click at [448, 747] on td "05/09/2025" at bounding box center [416, 743] width 120 height 64
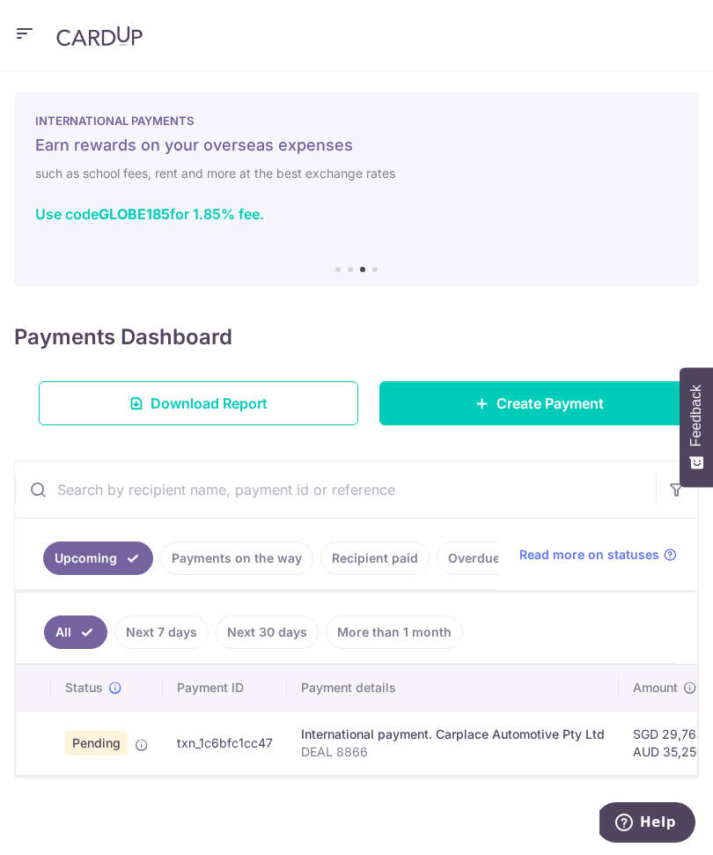
scroll to position [0, 0]
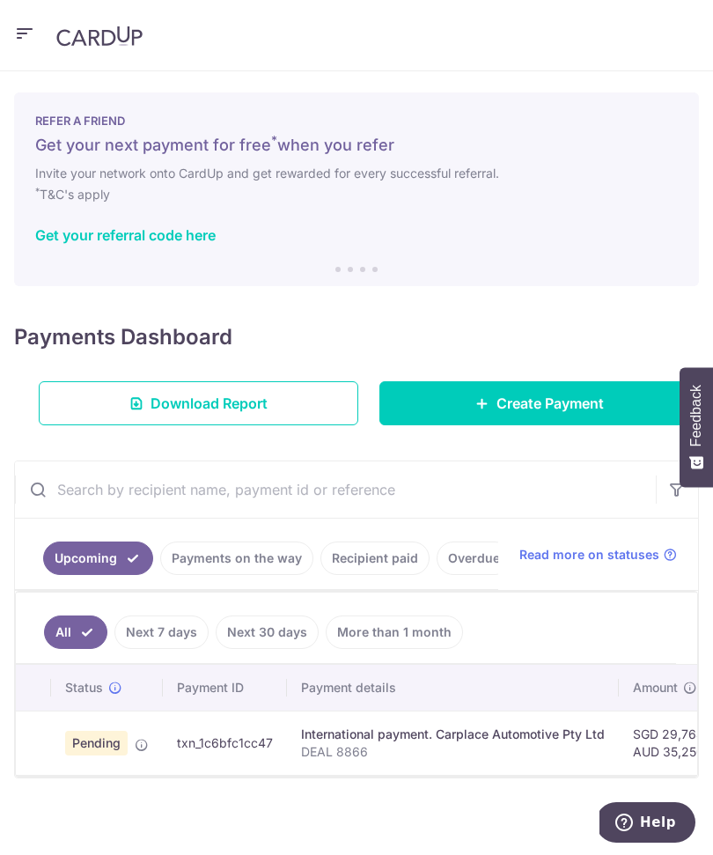
click at [25, 27] on icon "button" at bounding box center [24, 34] width 21 height 22
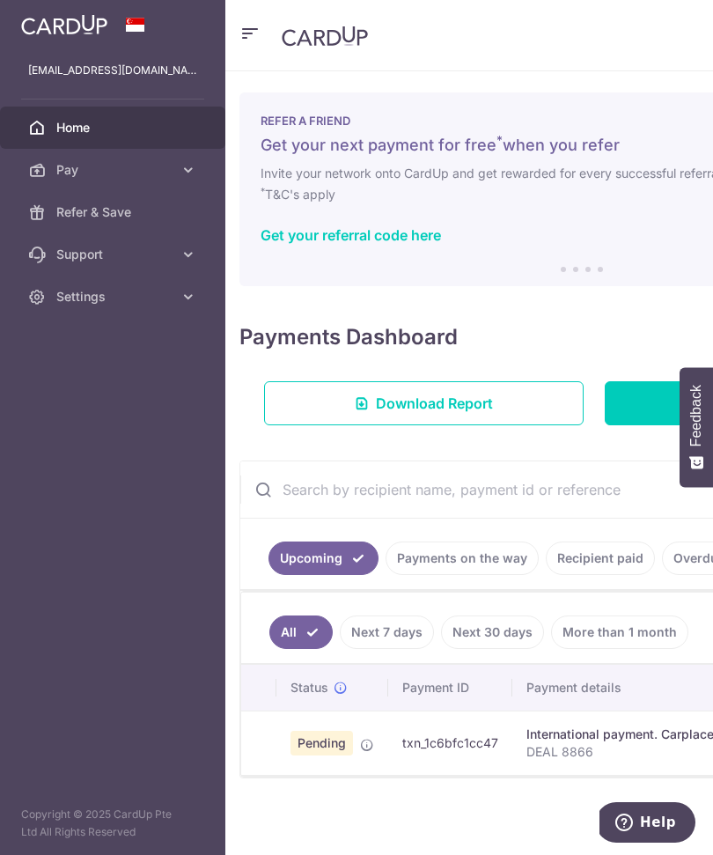
click at [136, 304] on span "Settings" at bounding box center [114, 297] width 116 height 18
click at [136, 346] on span "Account" at bounding box center [114, 339] width 116 height 18
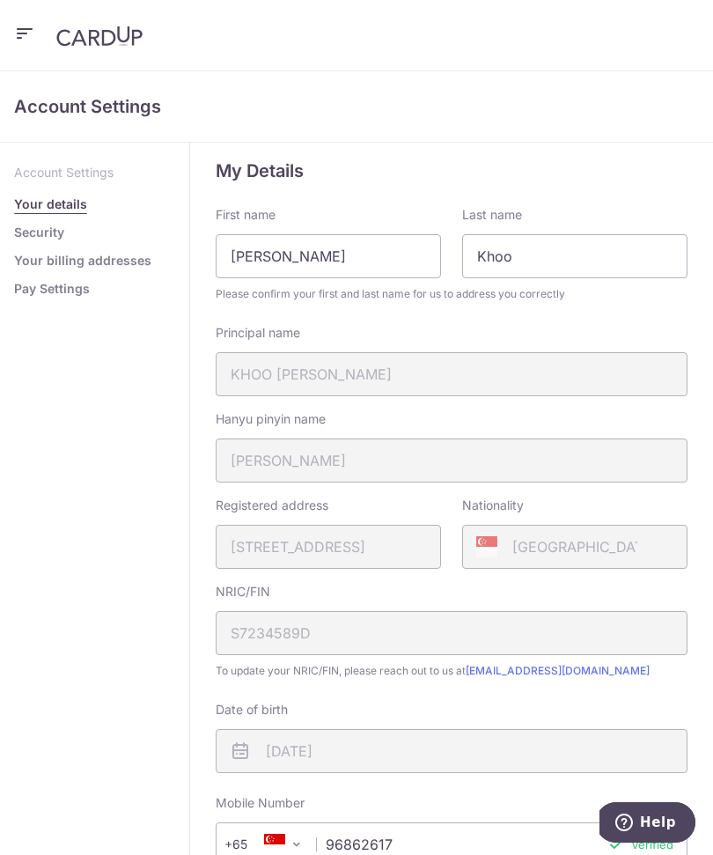
click at [69, 173] on p "Account Settings" at bounding box center [94, 173] width 161 height 18
click at [34, 33] on icon "button" at bounding box center [24, 34] width 21 height 22
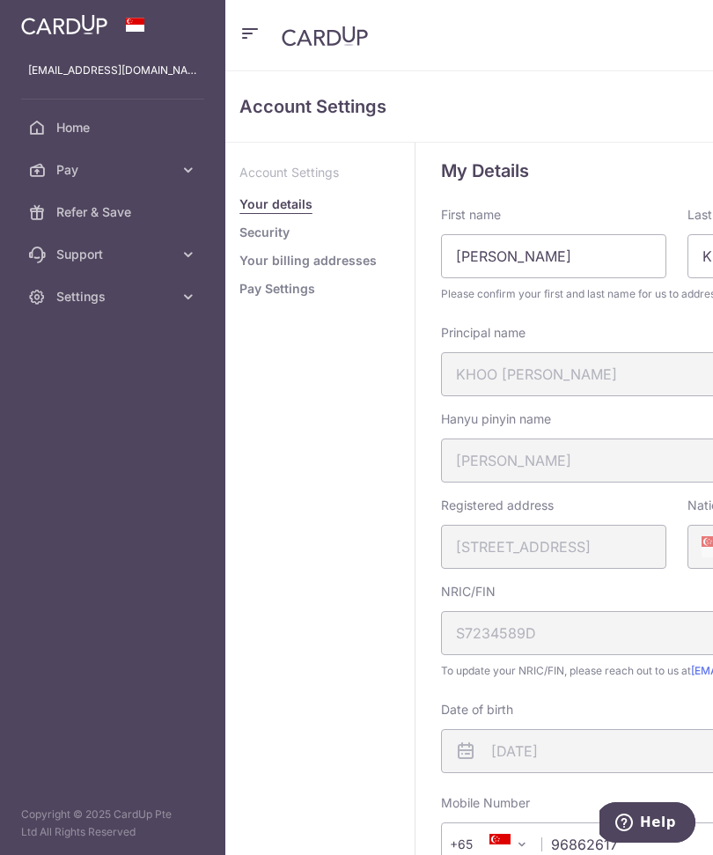
click at [144, 227] on link "Refer & Save" at bounding box center [112, 212] width 225 height 42
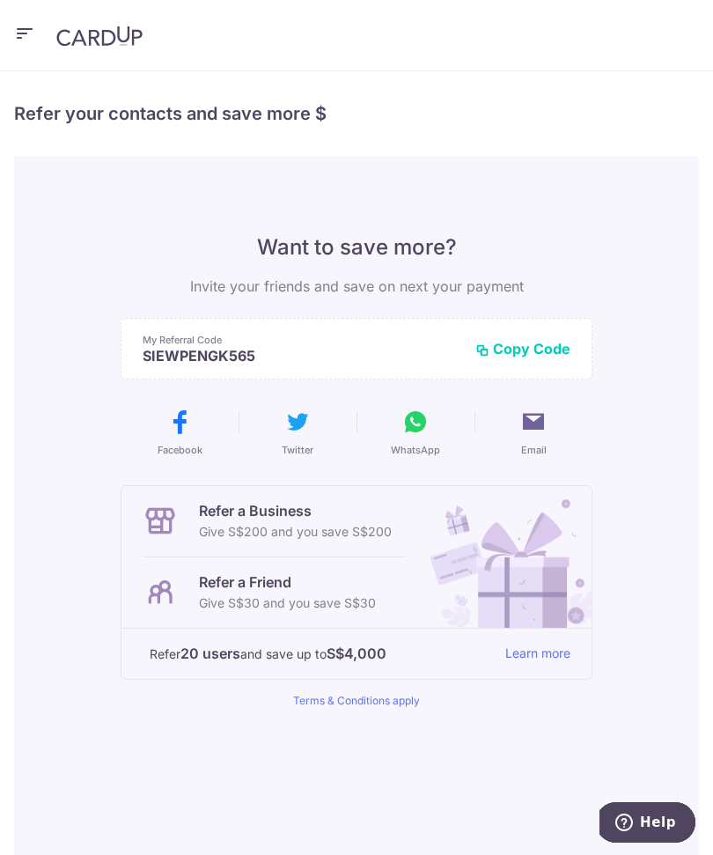
click at [545, 350] on button "Copy Code" at bounding box center [522, 349] width 95 height 18
click at [14, 44] on icon "button" at bounding box center [24, 34] width 21 height 22
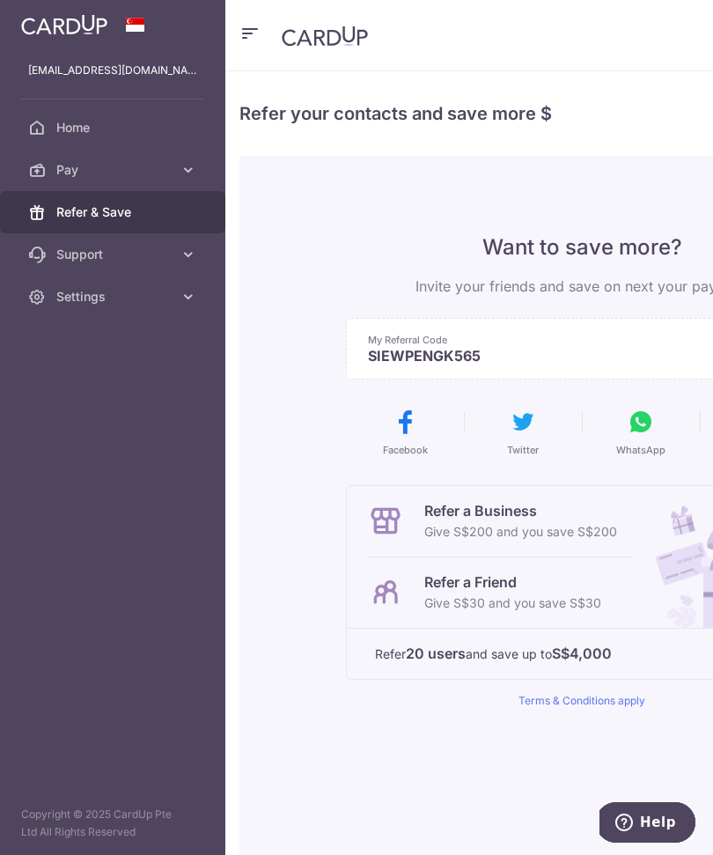
click at [186, 308] on link "Settings" at bounding box center [112, 297] width 225 height 42
click at [136, 391] on link "Logout" at bounding box center [112, 381] width 225 height 42
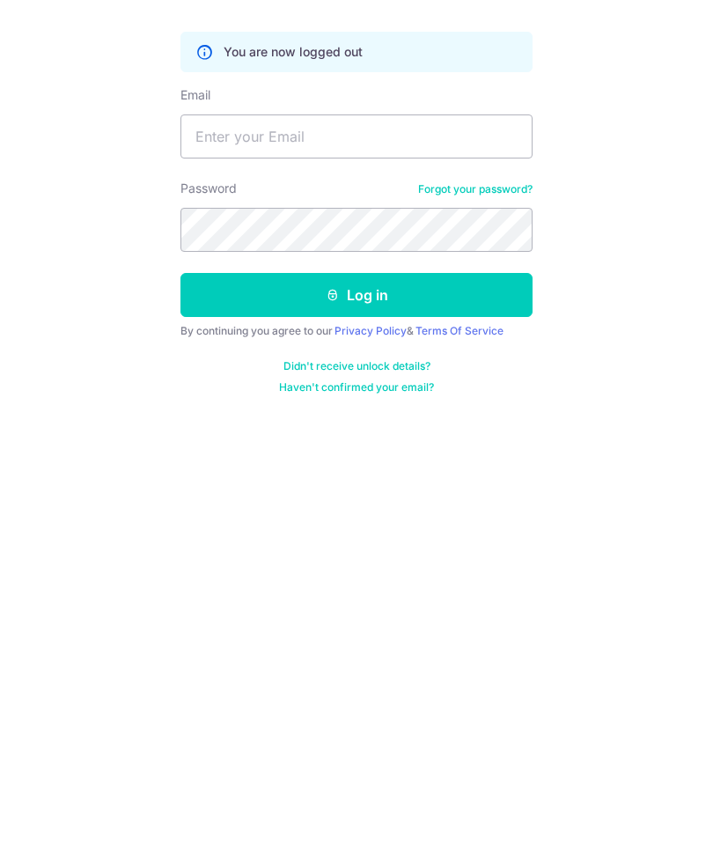
scroll to position [33, 0]
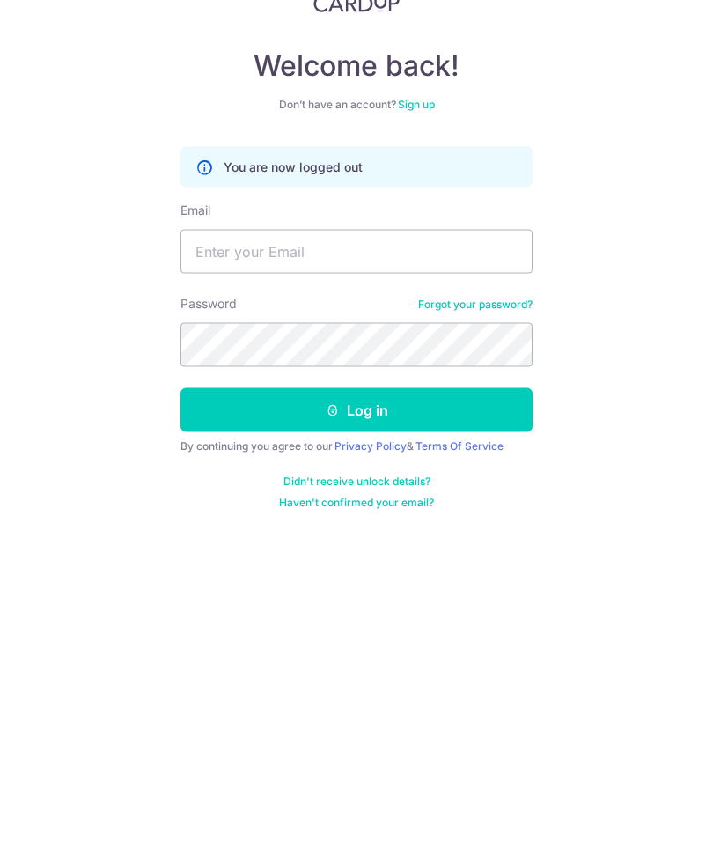
click at [418, 232] on link "Sign up" at bounding box center [416, 238] width 37 height 13
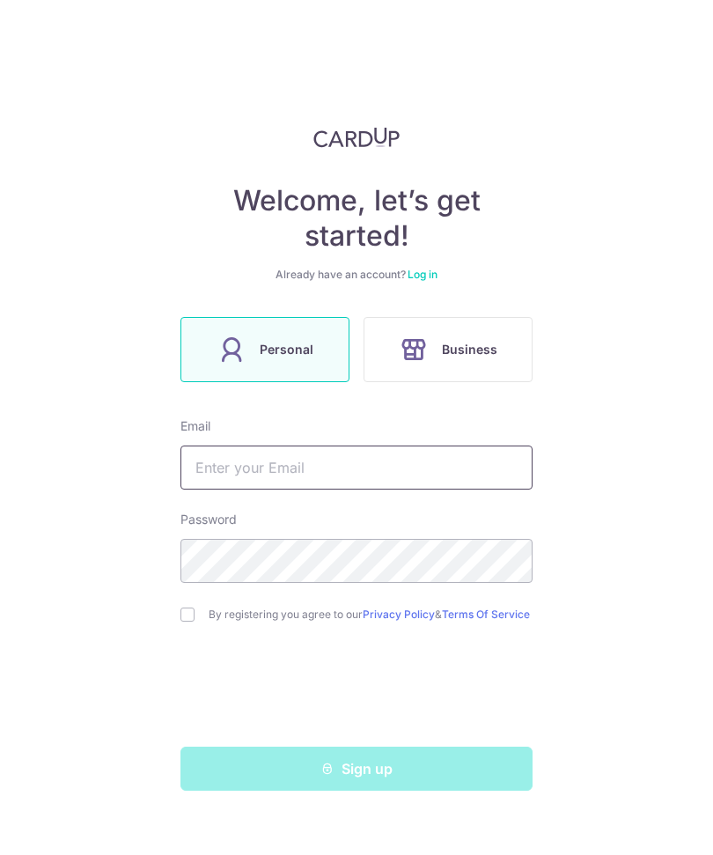
click at [320, 474] on input "text" at bounding box center [357, 468] width 352 height 44
type input "D"
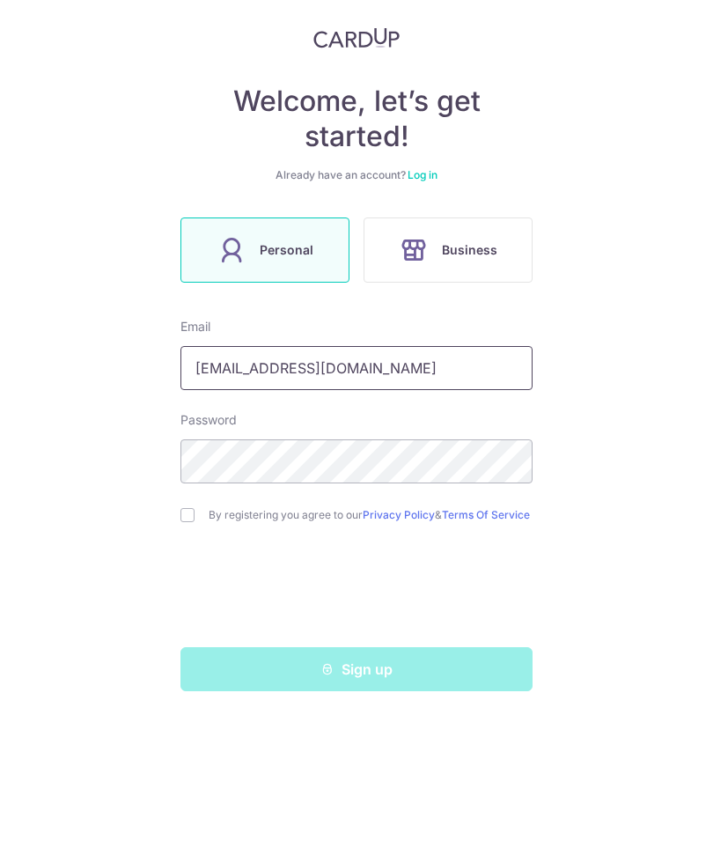
type input "[EMAIL_ADDRESS][DOMAIN_NAME]"
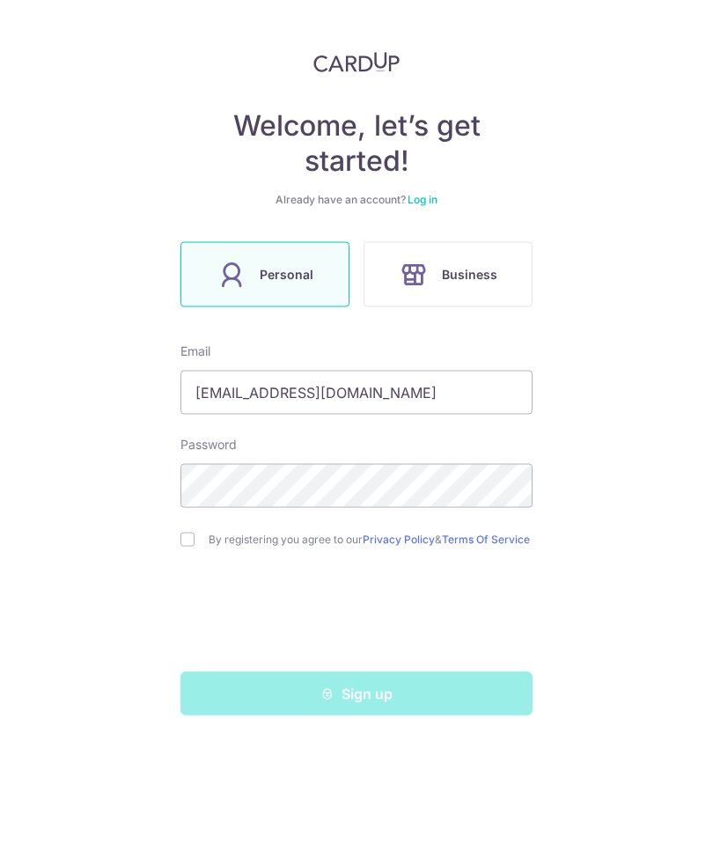
click at [192, 608] on input "checkbox" at bounding box center [188, 615] width 14 height 14
checkbox input "true"
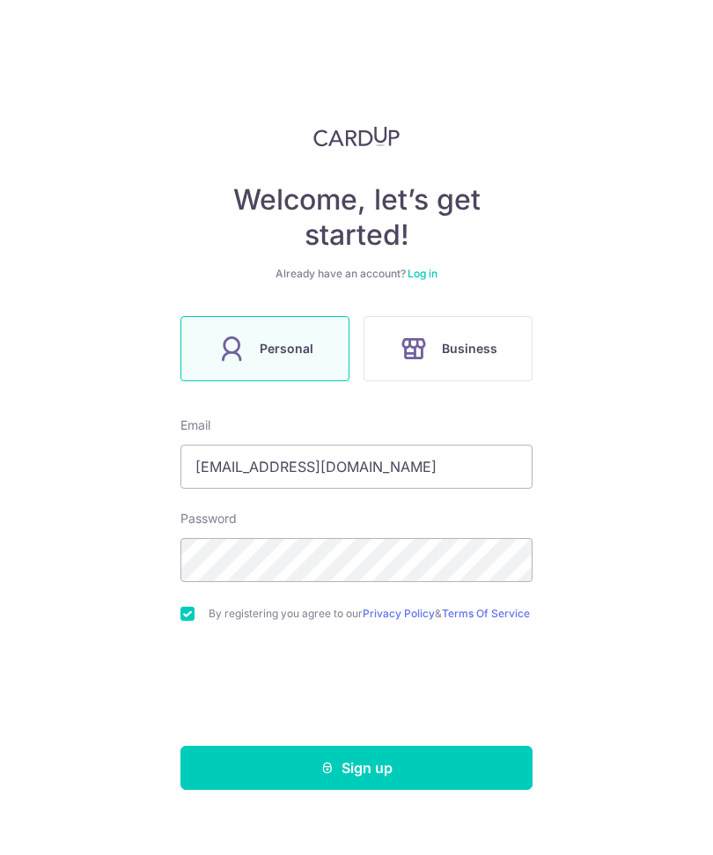
click at [409, 747] on button "Sign up" at bounding box center [357, 769] width 352 height 44
